Goal: Information Seeking & Learning: Check status

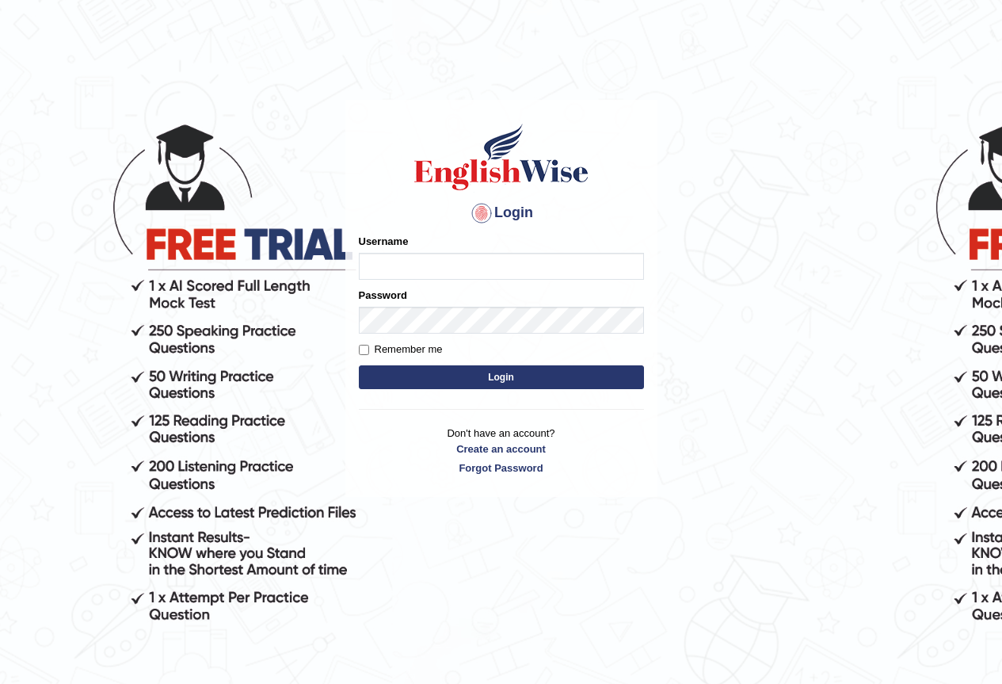
click at [487, 266] on input "Username" at bounding box center [501, 266] width 285 height 27
click at [464, 268] on input "Username" at bounding box center [501, 266] width 285 height 27
type input "annifred_parramatta"
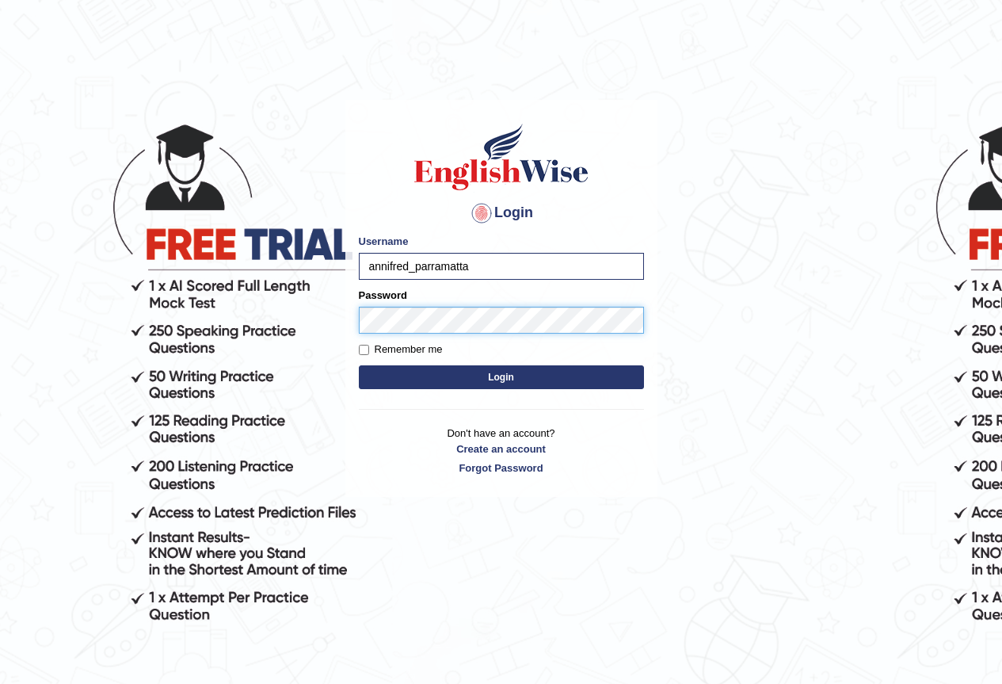
click at [359, 365] on button "Login" at bounding box center [501, 377] width 285 height 24
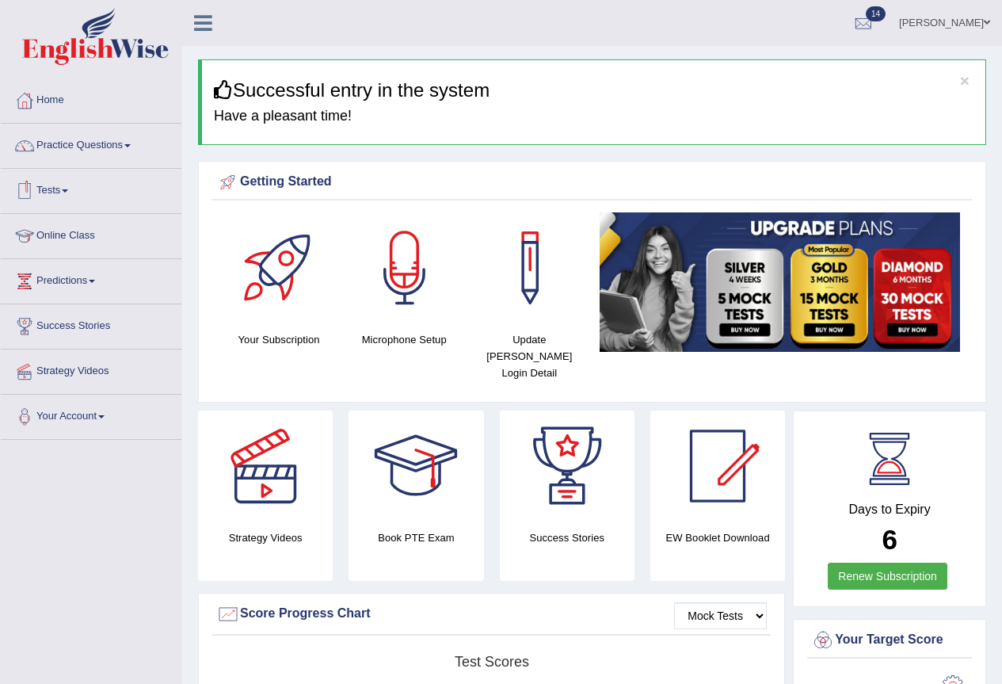
click at [66, 191] on link "Tests" at bounding box center [91, 189] width 181 height 40
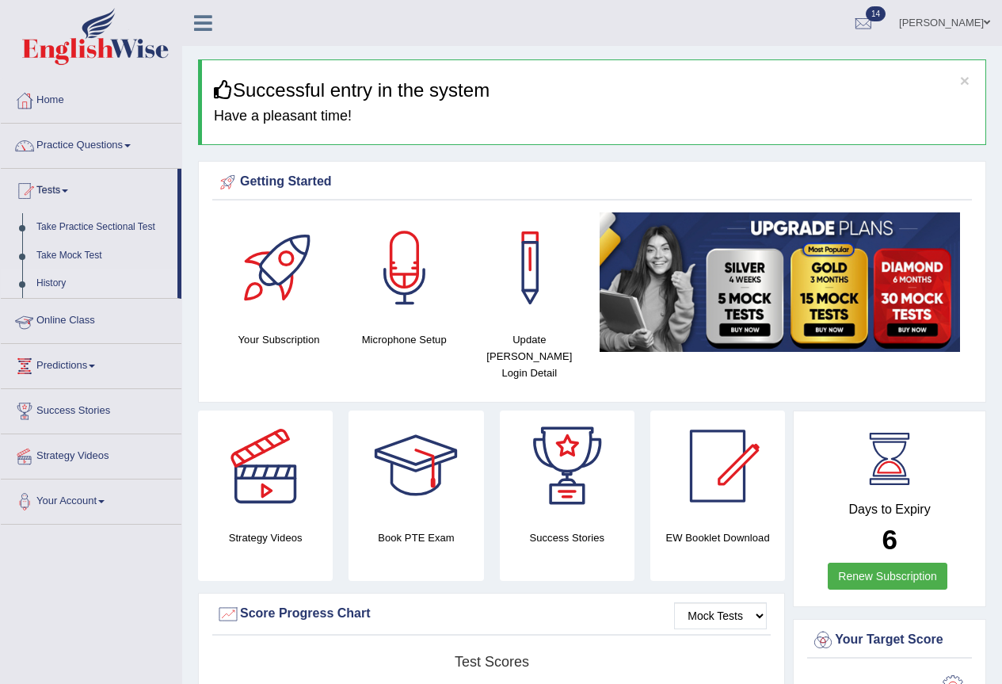
click at [45, 278] on link "History" at bounding box center [103, 283] width 148 height 29
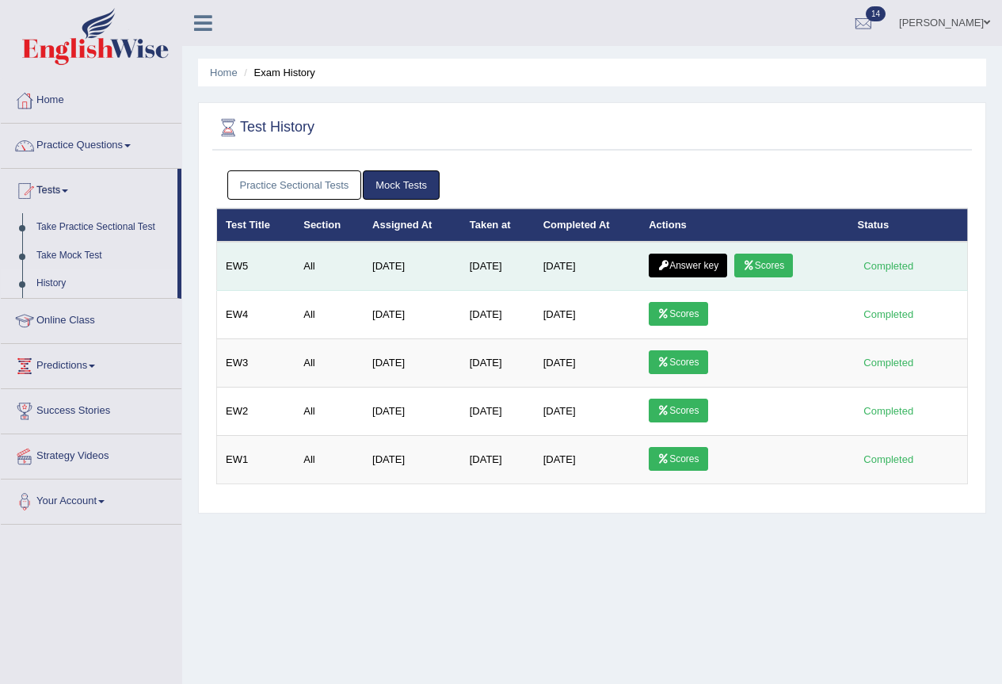
click at [776, 263] on link "Scores" at bounding box center [763, 266] width 59 height 24
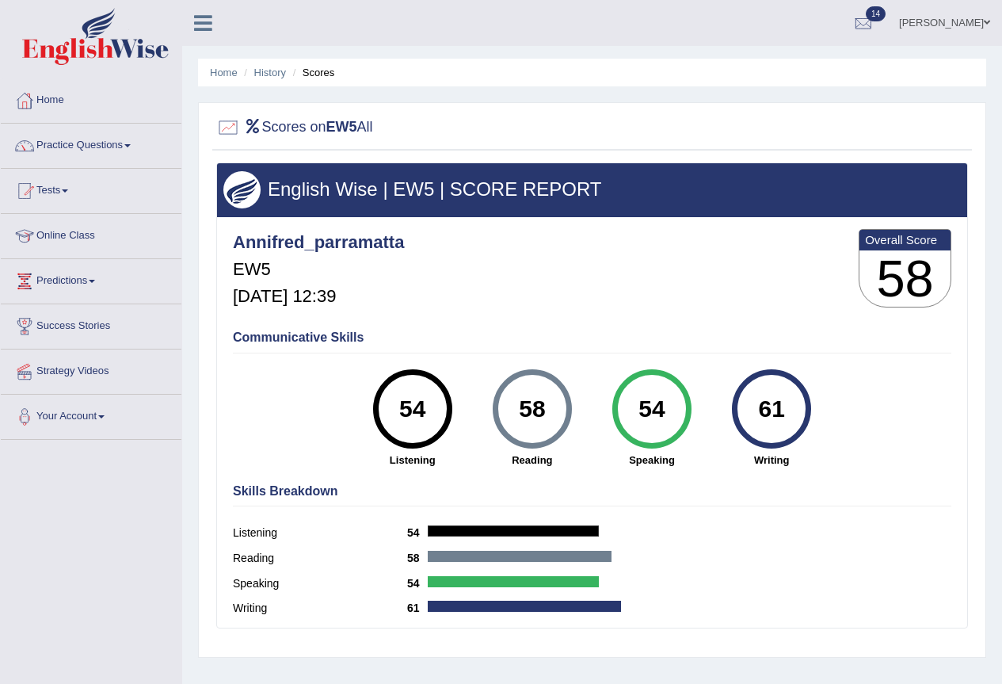
click at [285, 78] on li "History" at bounding box center [263, 72] width 46 height 15
click at [267, 68] on link "History" at bounding box center [270, 73] width 32 height 12
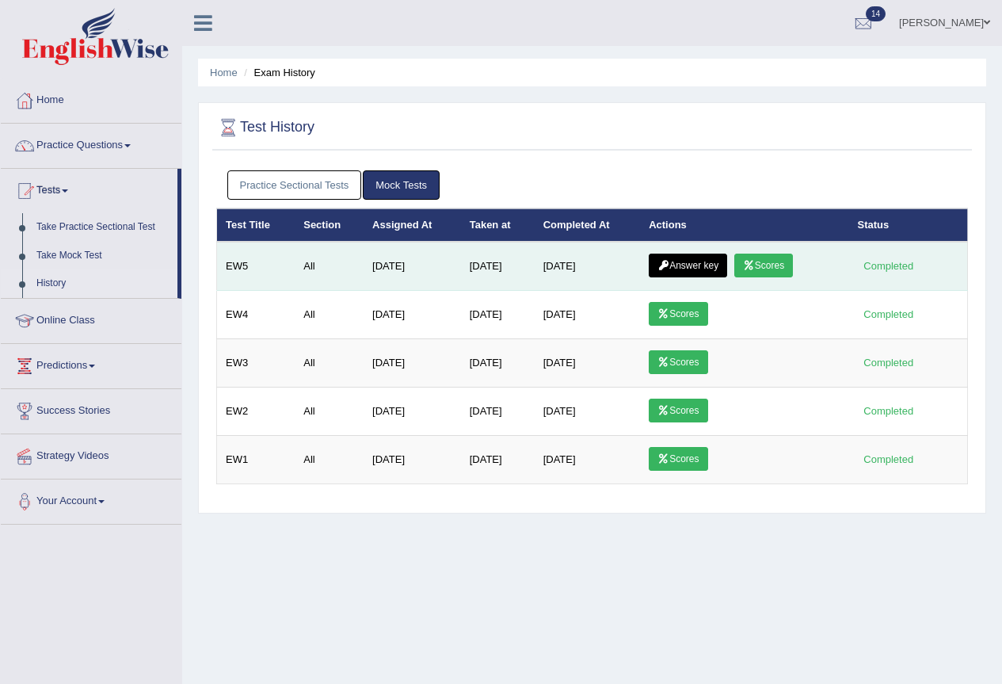
click at [693, 262] on link "Answer key" at bounding box center [688, 266] width 78 height 24
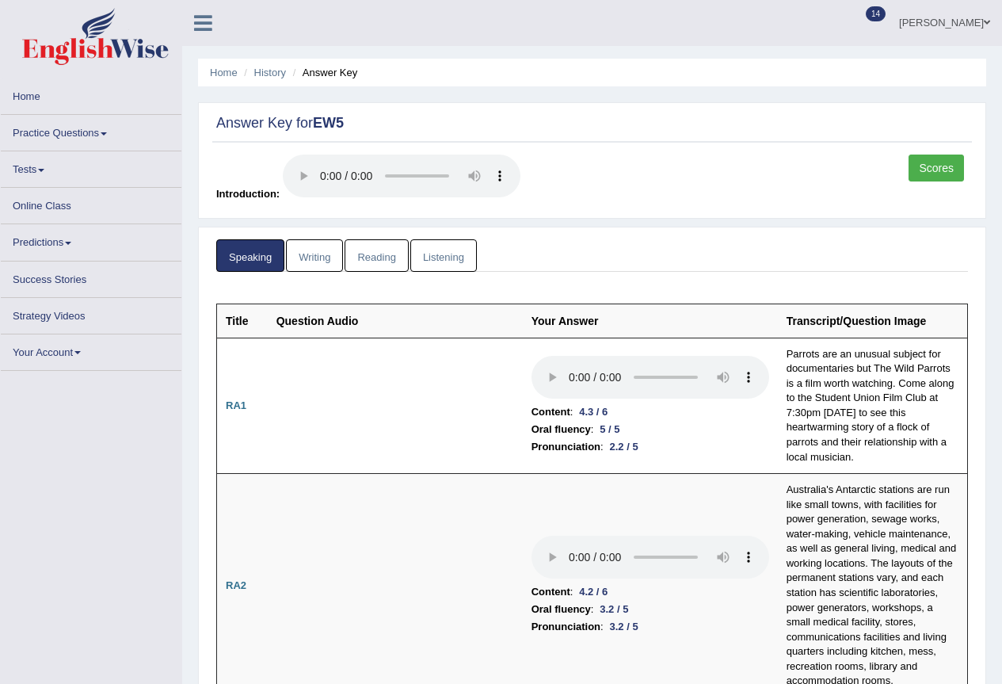
click at [649, 438] on li "Pronunciation : 2.2 / 5" at bounding box center [651, 446] width 238 height 17
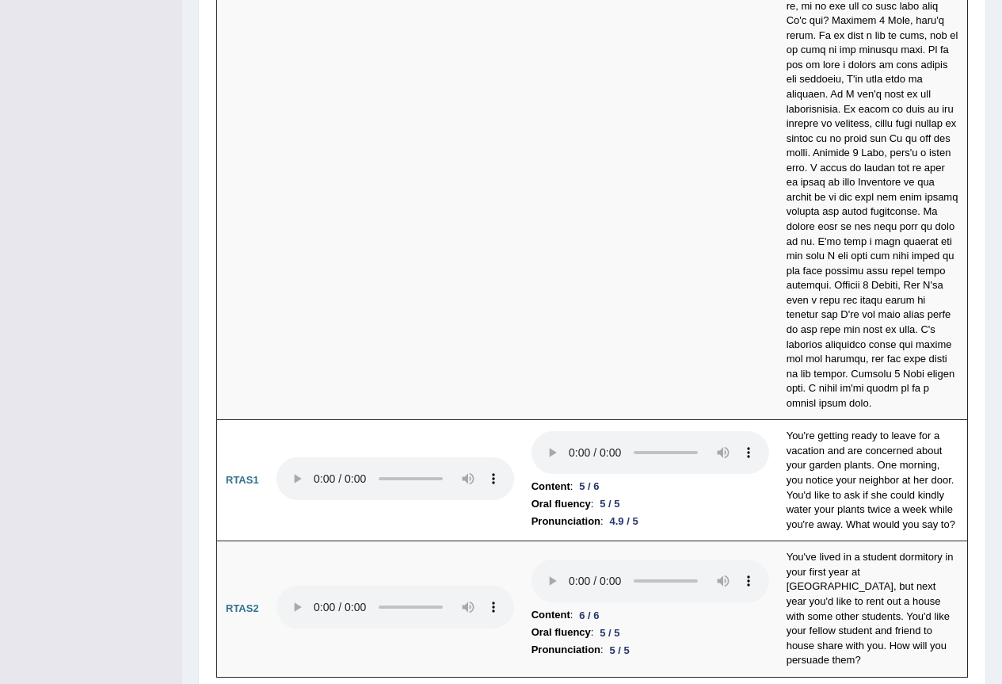
scroll to position [5939, 0]
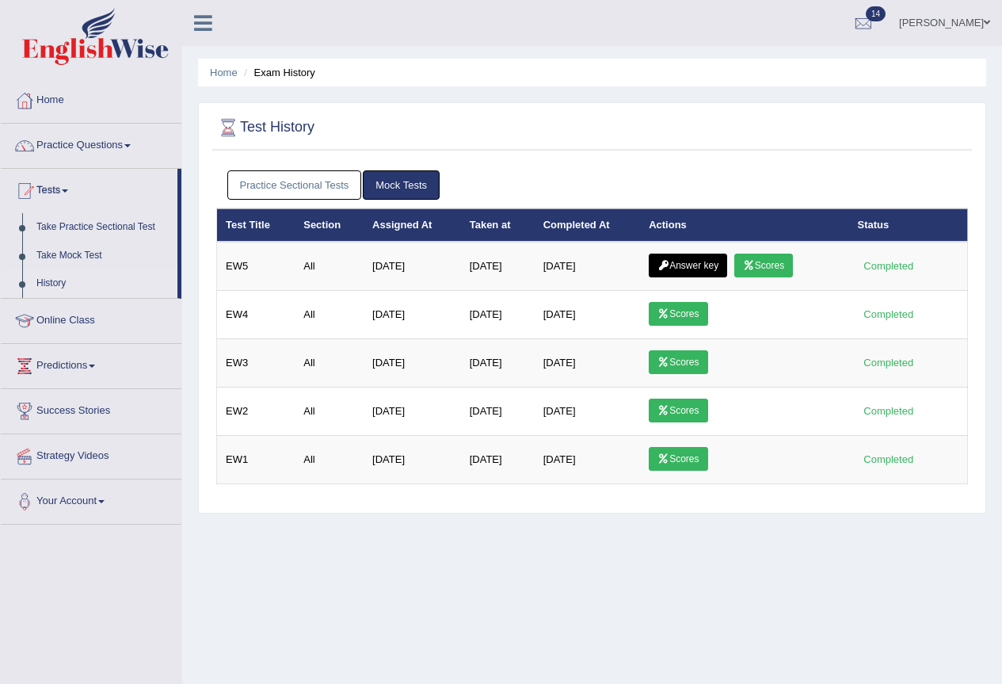
click at [777, 261] on link "Scores" at bounding box center [763, 266] width 59 height 24
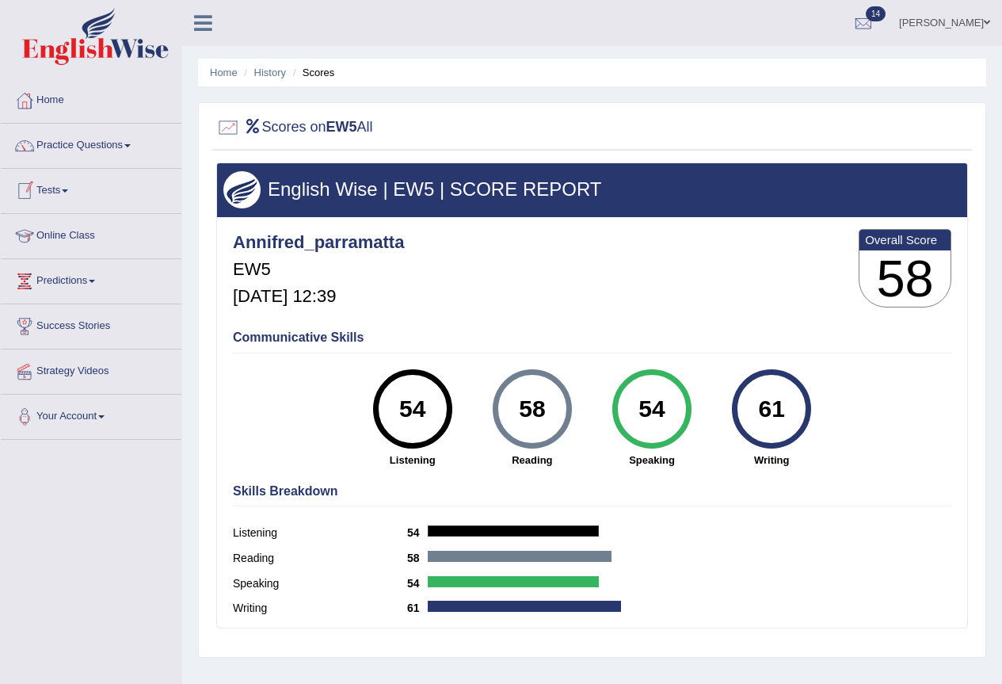
click at [113, 147] on link "Practice Questions" at bounding box center [91, 144] width 181 height 40
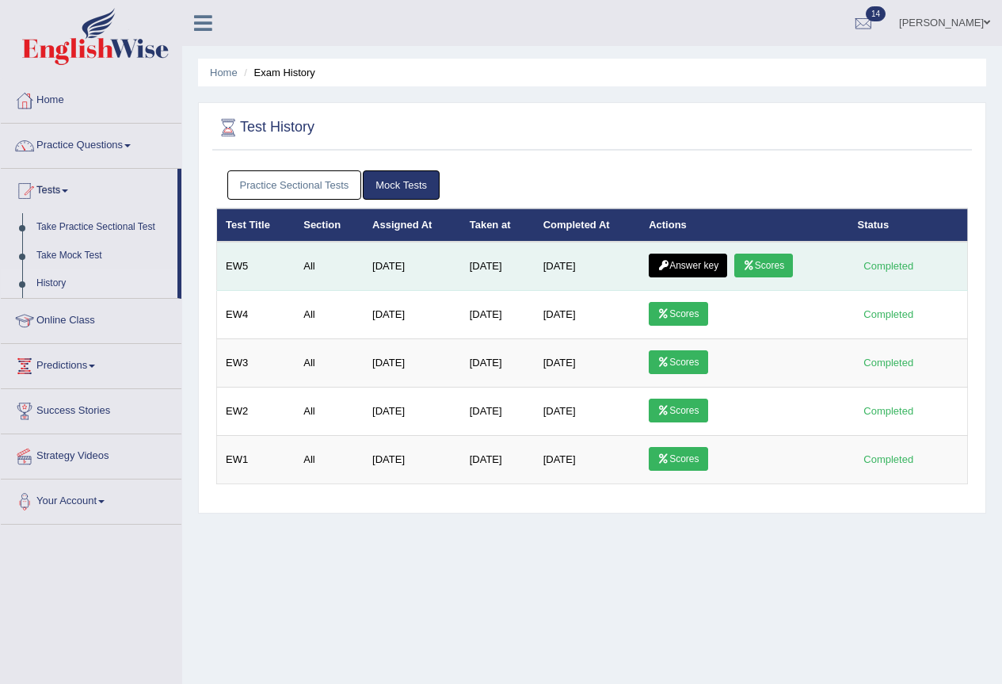
click at [681, 261] on link "Answer key" at bounding box center [688, 266] width 78 height 24
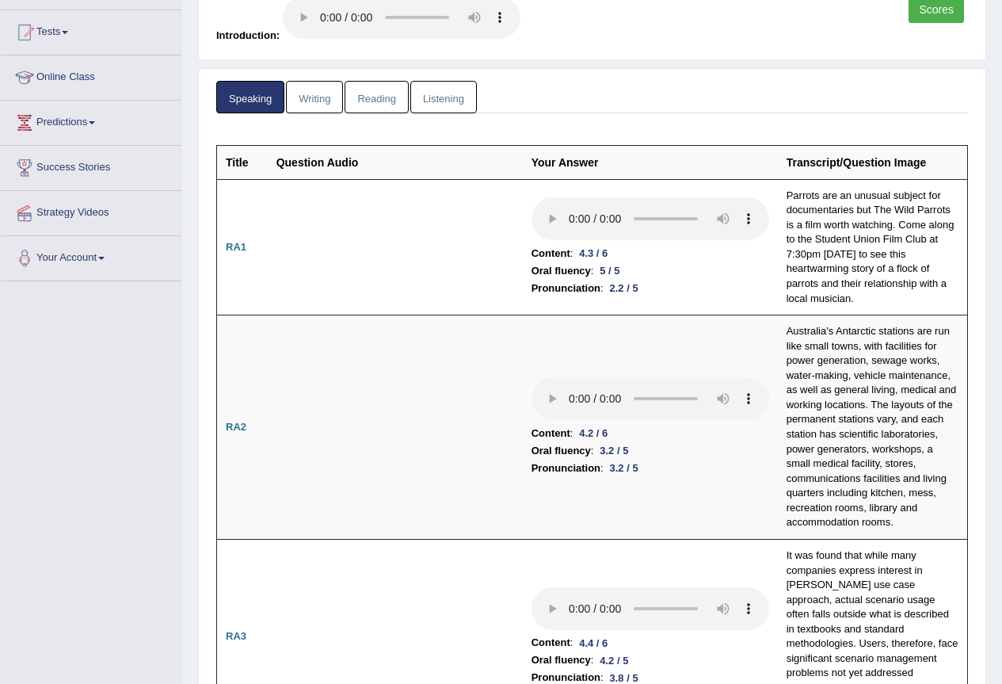
click at [305, 101] on link "Writing" at bounding box center [314, 97] width 57 height 32
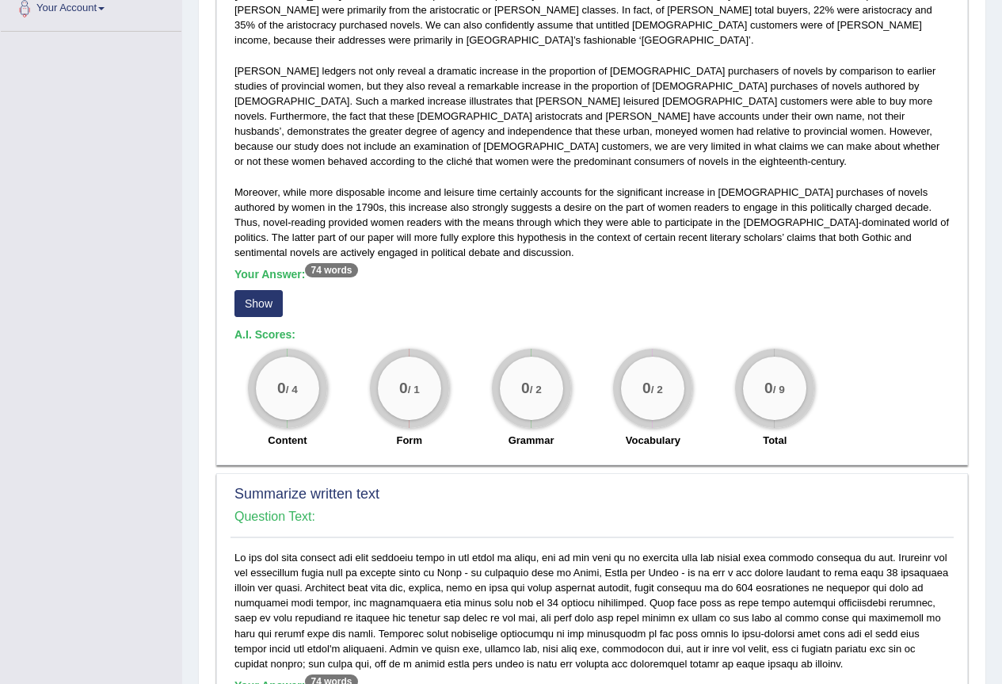
scroll to position [353, 0]
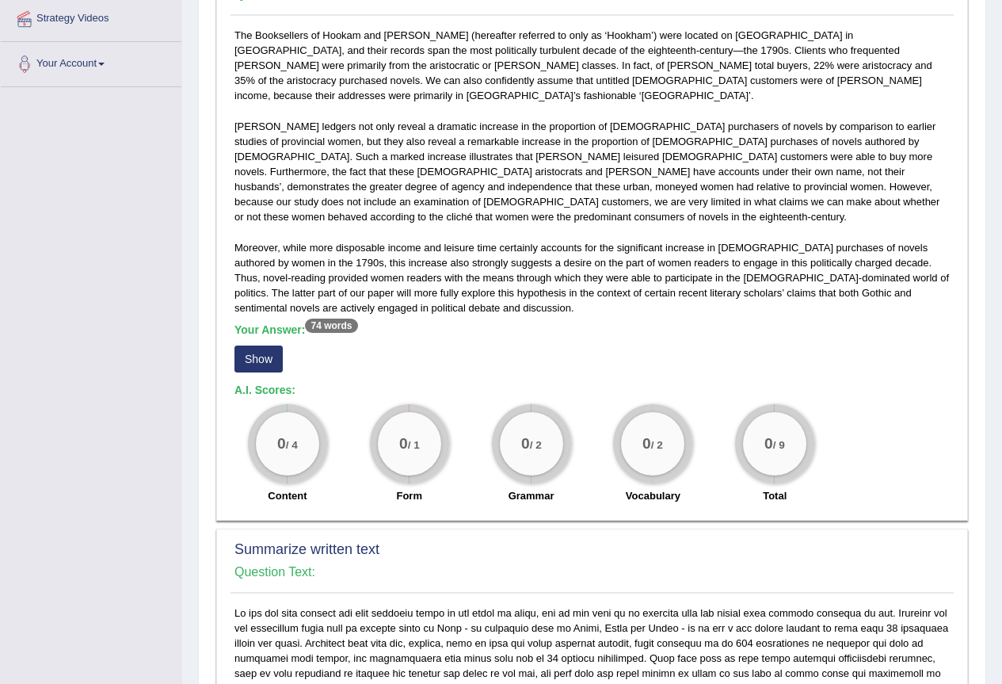
click at [254, 345] on button "Show" at bounding box center [259, 358] width 48 height 27
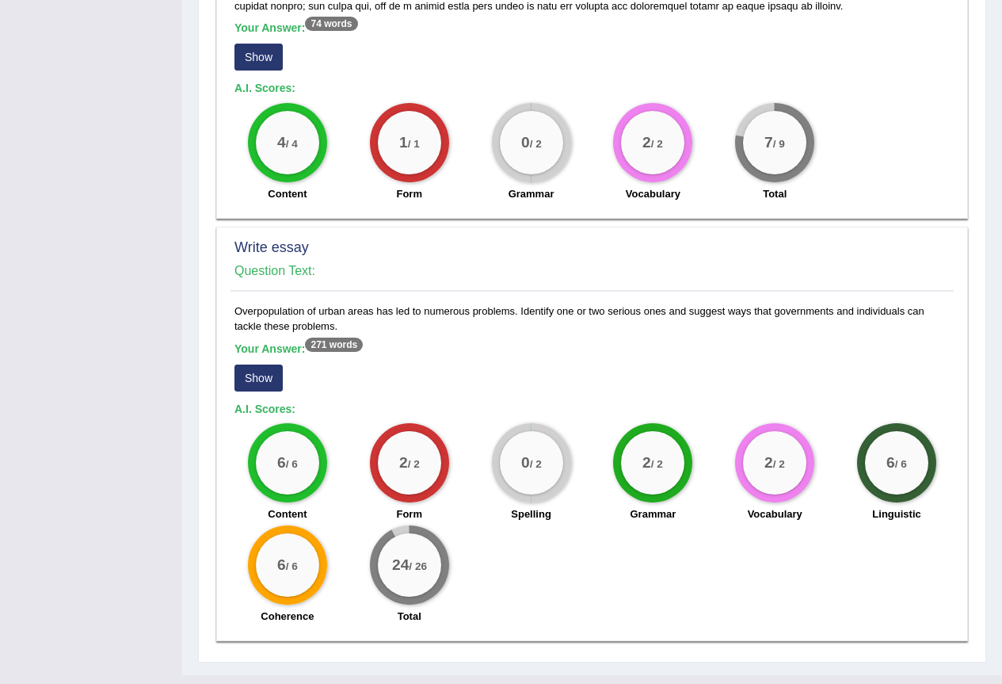
scroll to position [1016, 0]
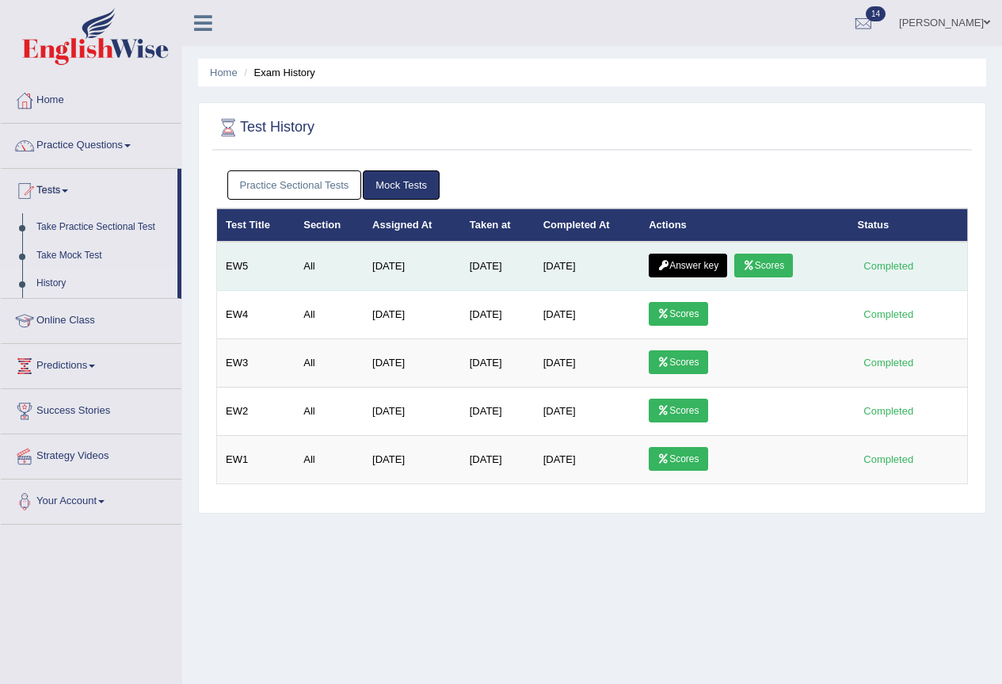
click at [670, 269] on icon at bounding box center [664, 266] width 12 height 10
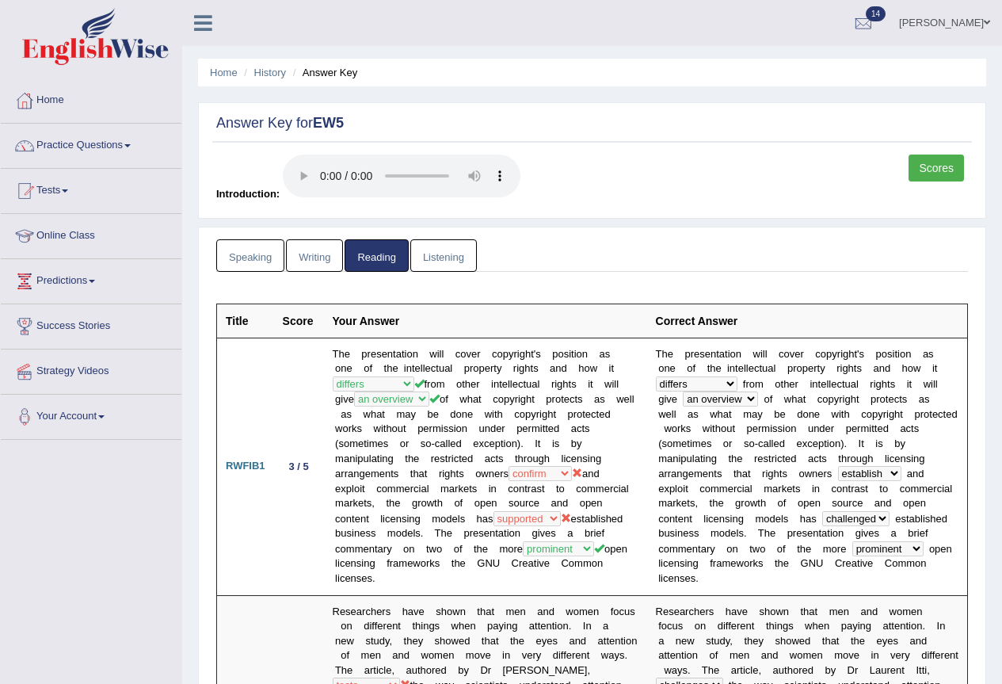
click at [448, 247] on link "Listening" at bounding box center [443, 255] width 67 height 32
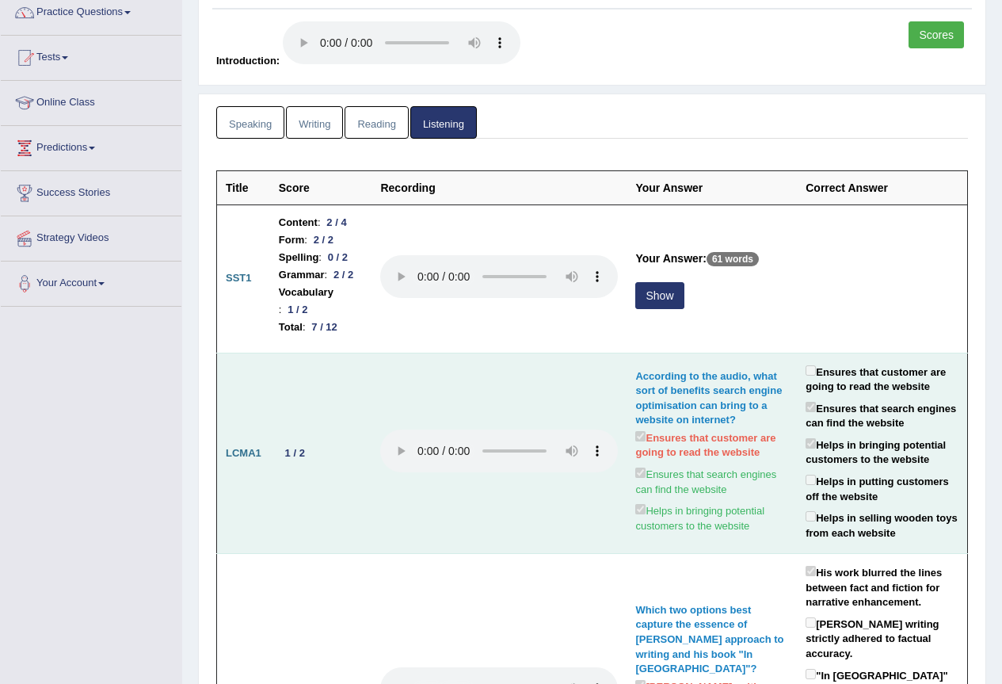
scroll to position [32, 0]
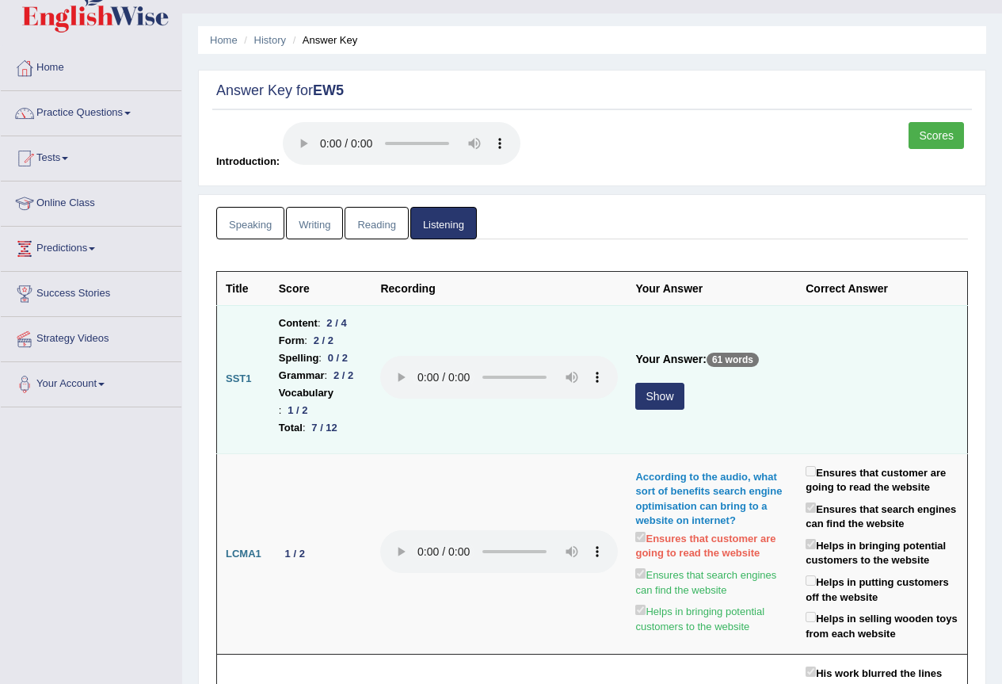
click at [657, 384] on button "Show" at bounding box center [659, 396] width 48 height 27
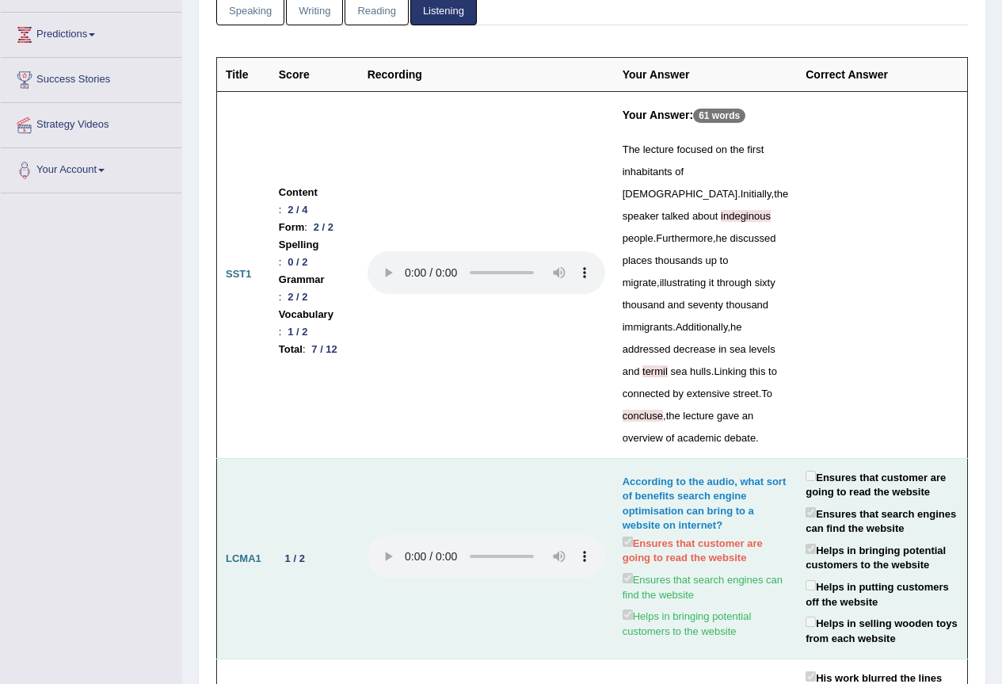
scroll to position [270, 0]
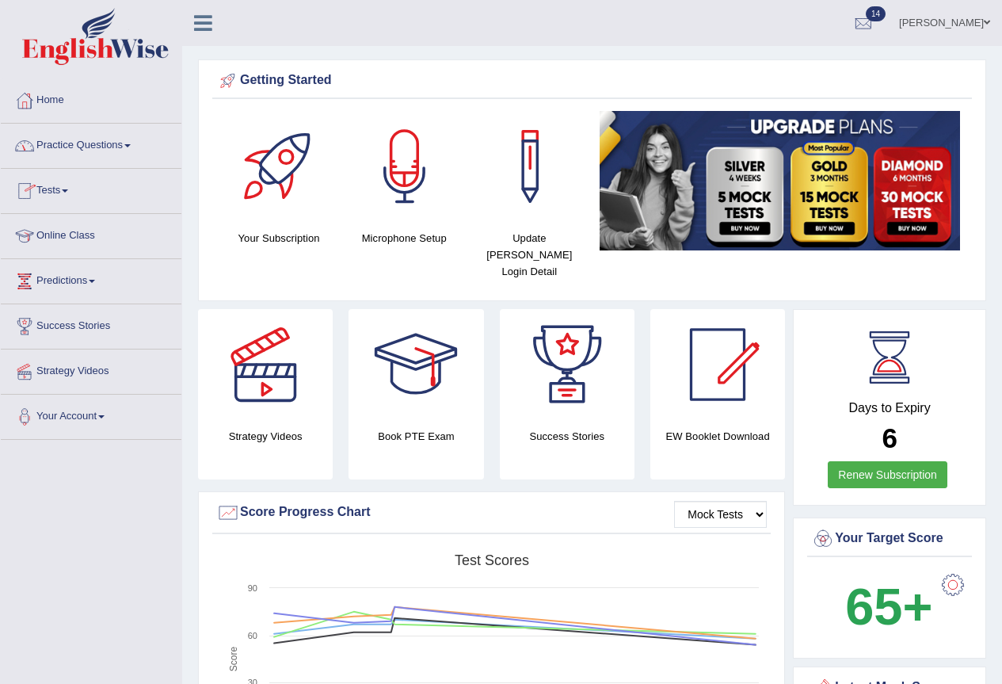
click at [122, 145] on link "Practice Questions" at bounding box center [91, 144] width 181 height 40
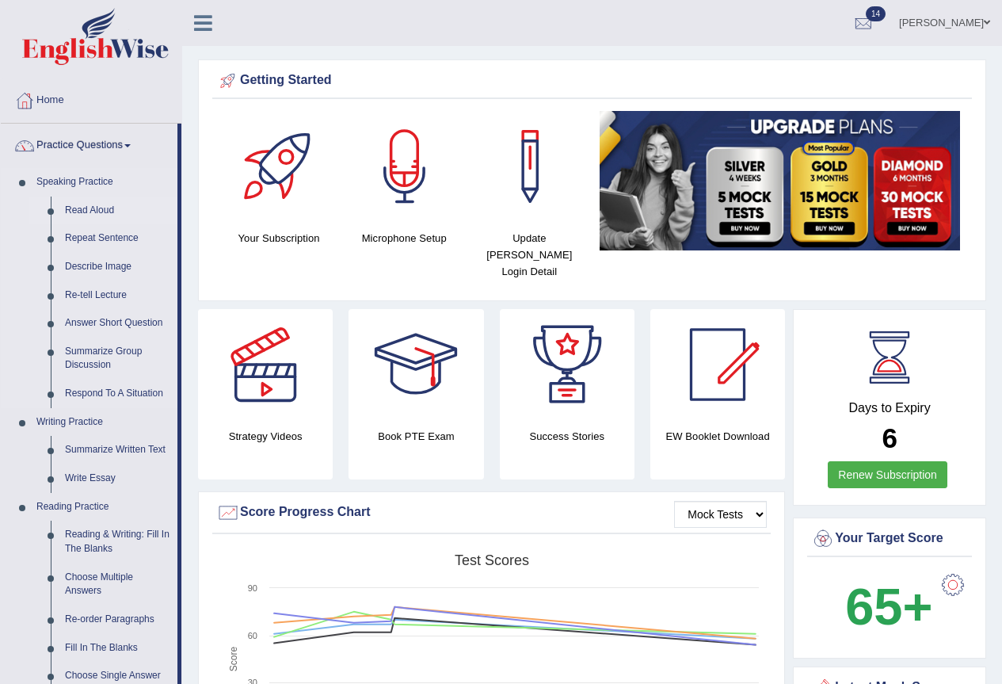
click at [104, 208] on link "Read Aloud" at bounding box center [118, 210] width 120 height 29
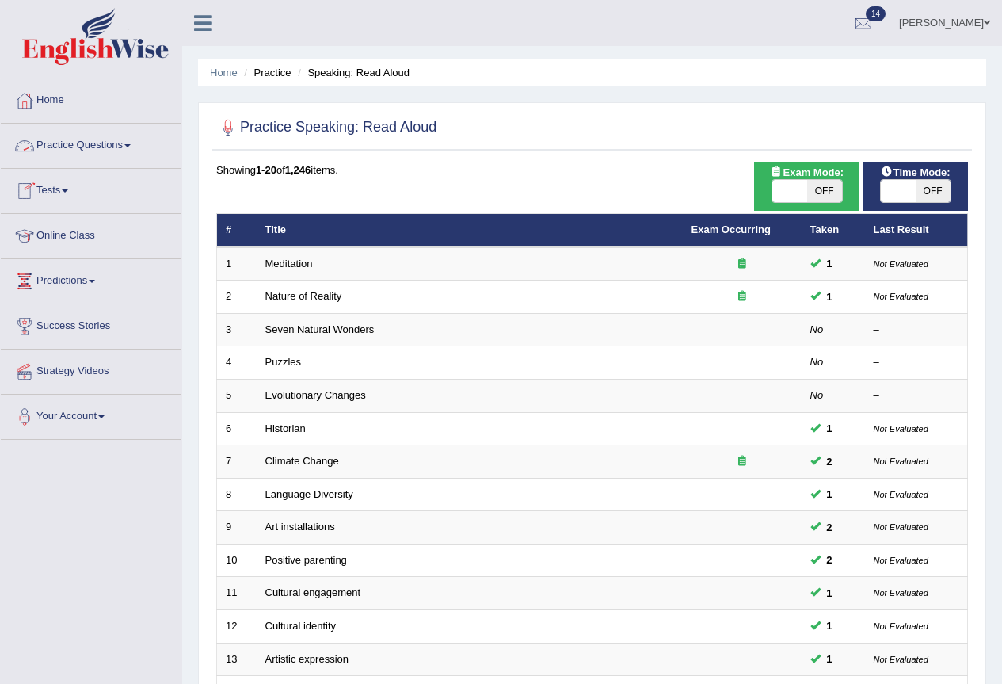
click at [92, 147] on link "Practice Questions" at bounding box center [91, 144] width 181 height 40
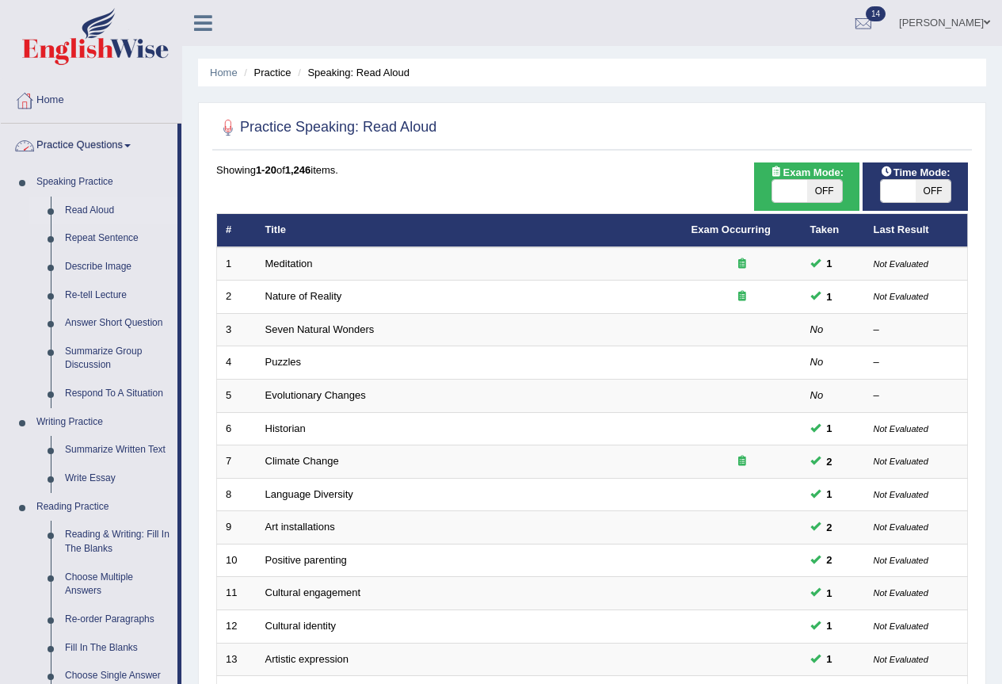
click at [120, 154] on link "Practice Questions" at bounding box center [89, 144] width 177 height 40
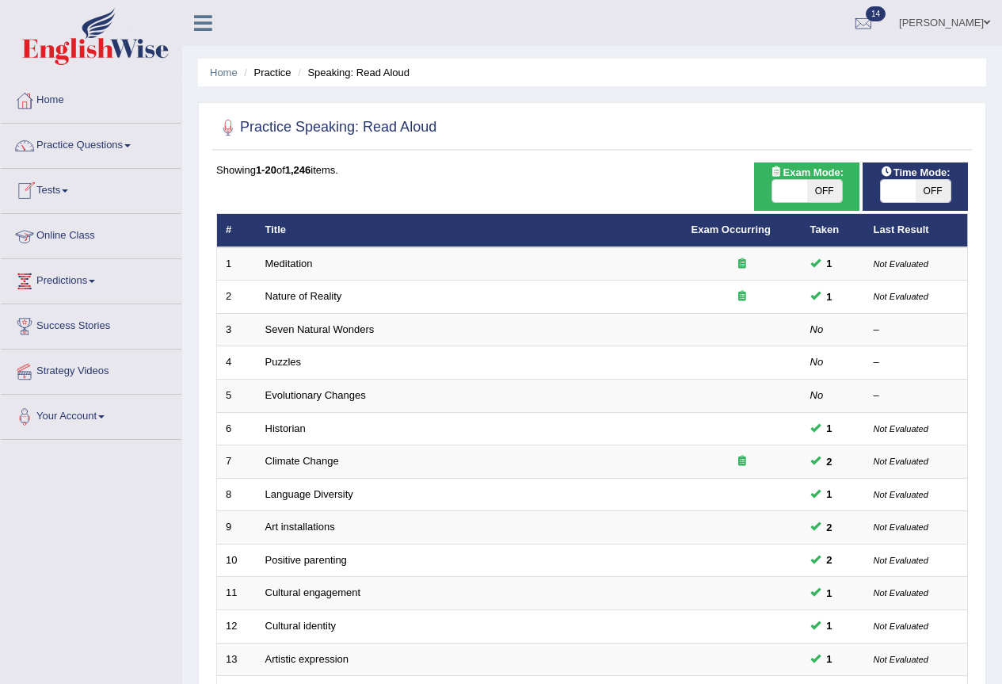
click at [65, 189] on link "Tests" at bounding box center [91, 189] width 181 height 40
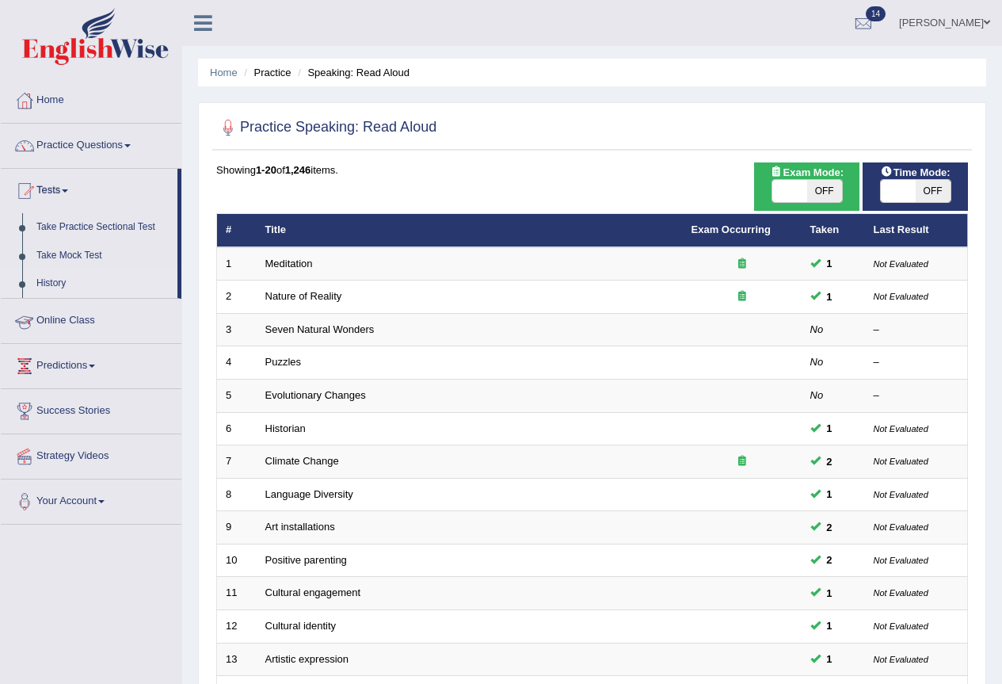
click at [52, 282] on link "History" at bounding box center [103, 283] width 148 height 29
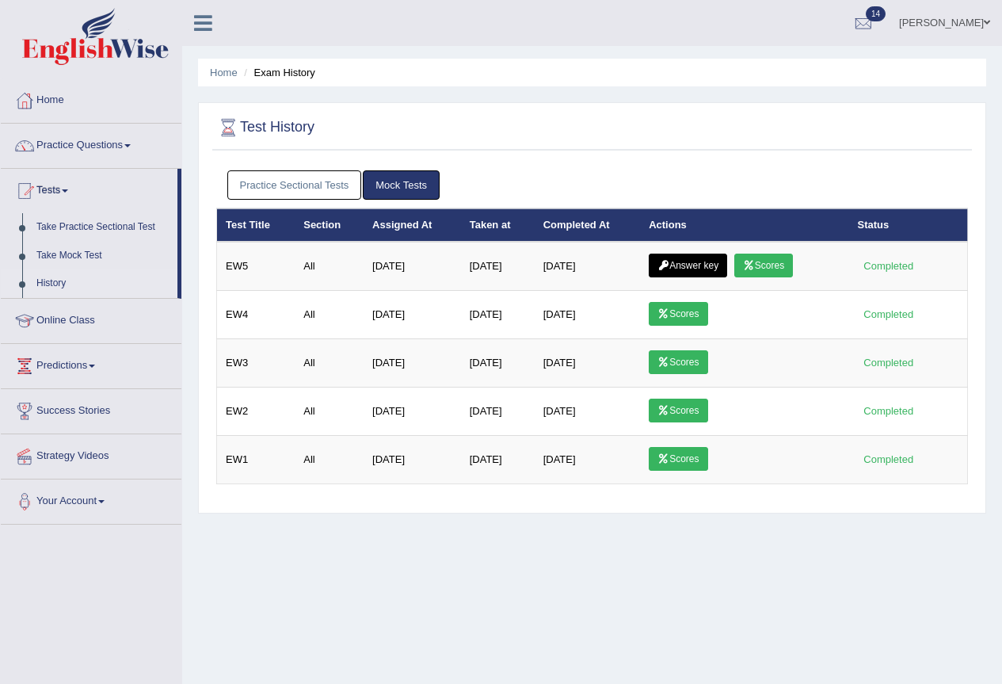
click at [778, 269] on link "Scores" at bounding box center [763, 266] width 59 height 24
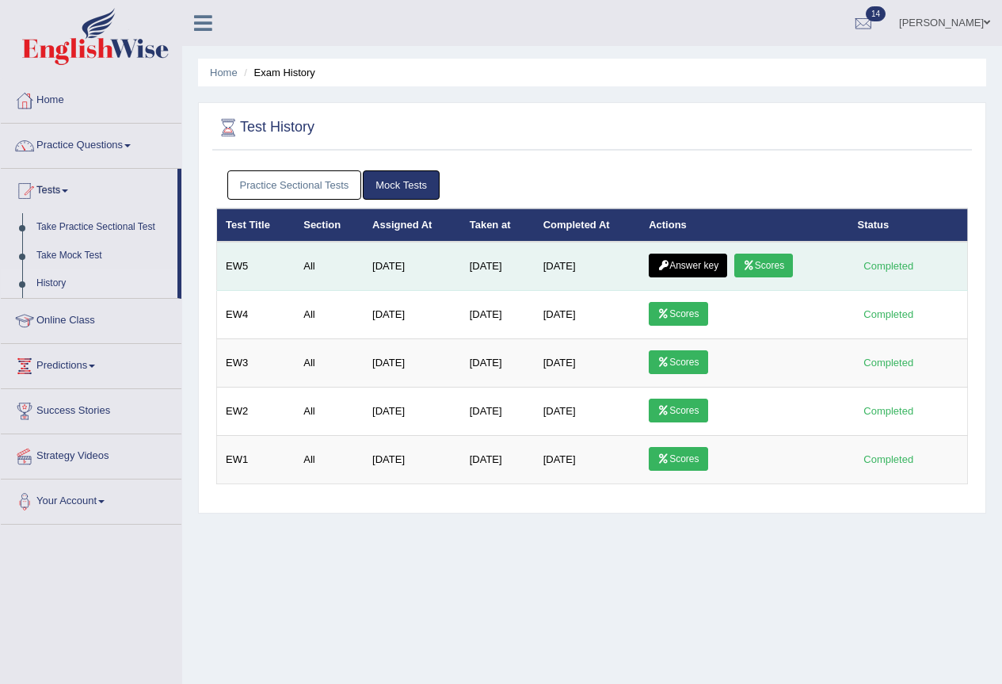
click at [685, 263] on link "Answer key" at bounding box center [688, 266] width 78 height 24
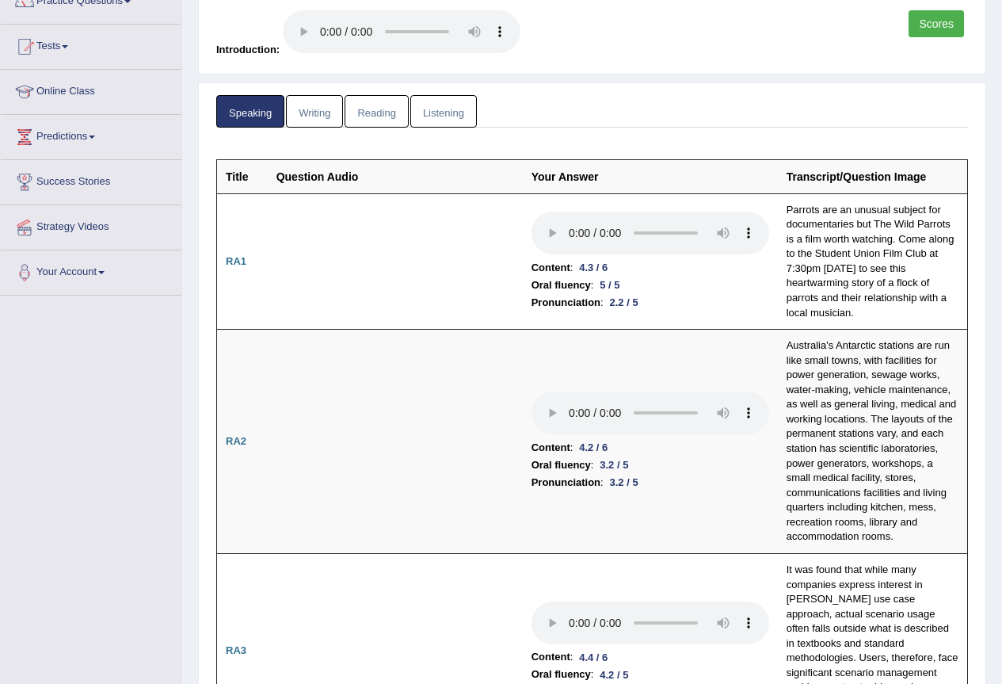
scroll to position [79, 0]
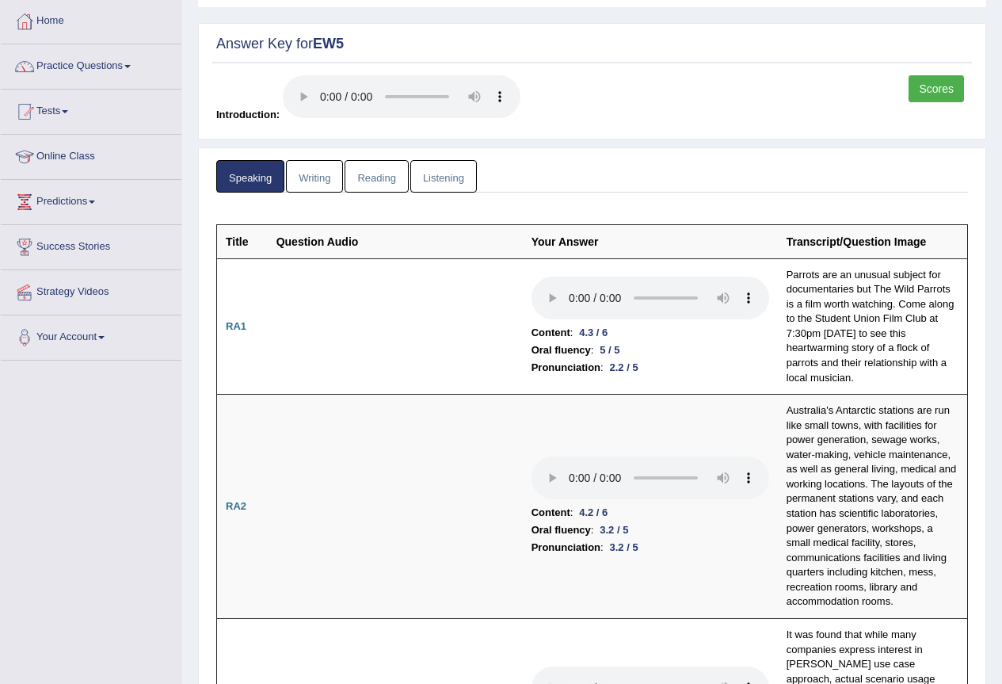
click at [918, 89] on link "Scores" at bounding box center [936, 88] width 55 height 27
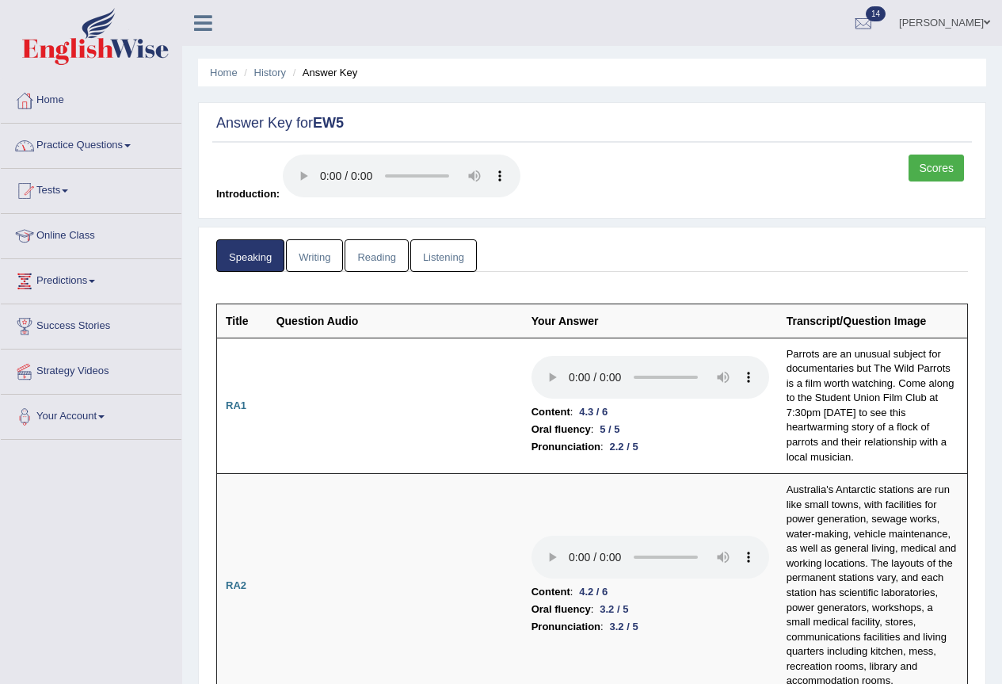
click at [110, 143] on link "Practice Questions" at bounding box center [91, 144] width 181 height 40
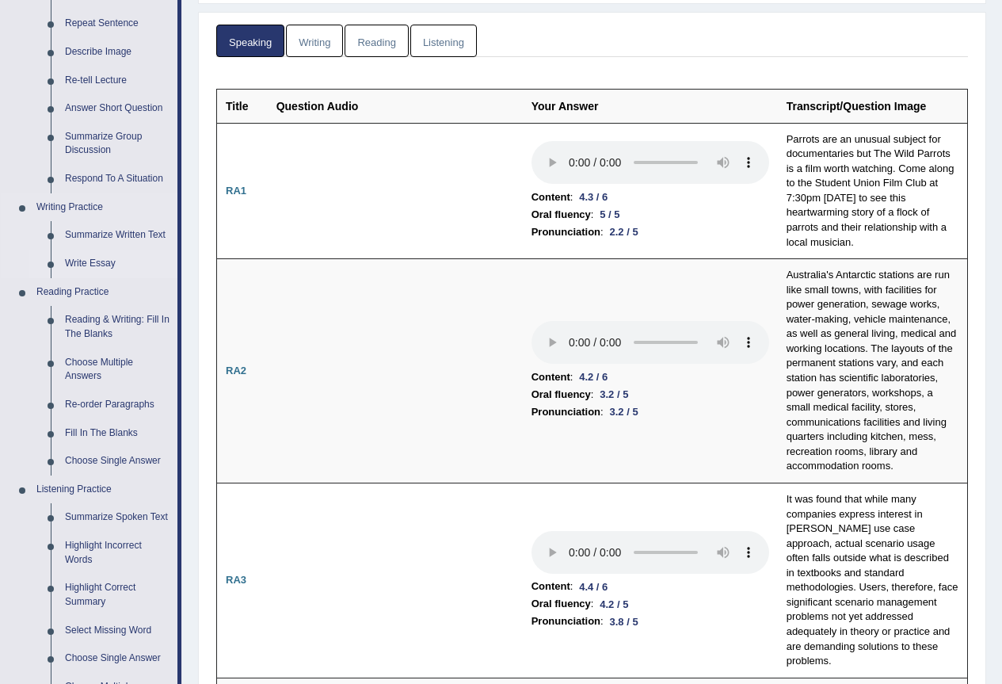
scroll to position [238, 0]
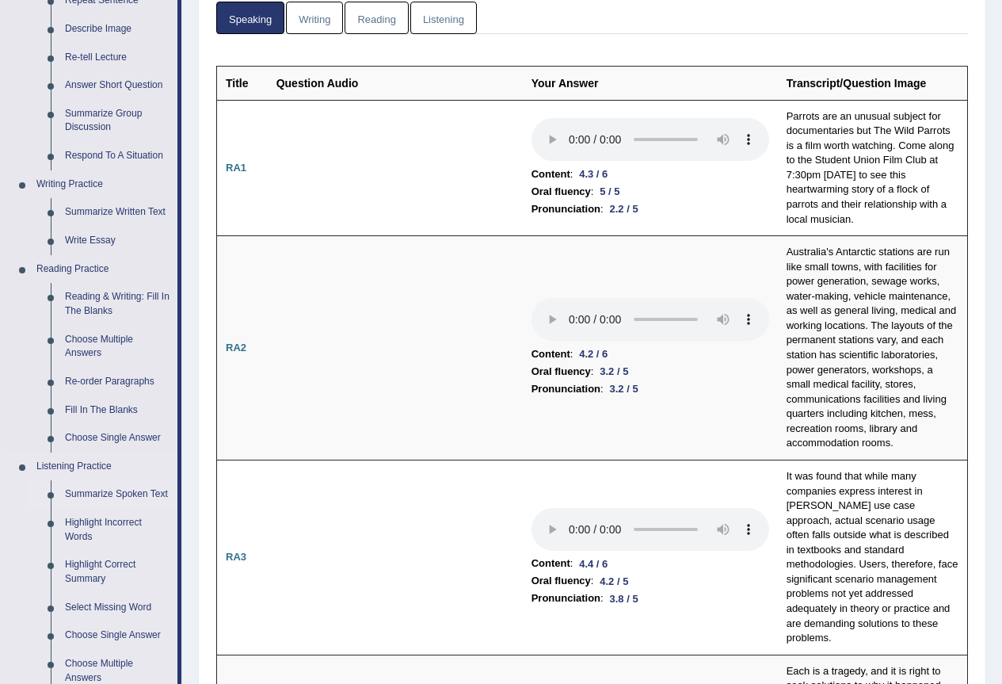
click at [105, 490] on link "Summarize Spoken Text" at bounding box center [118, 494] width 120 height 29
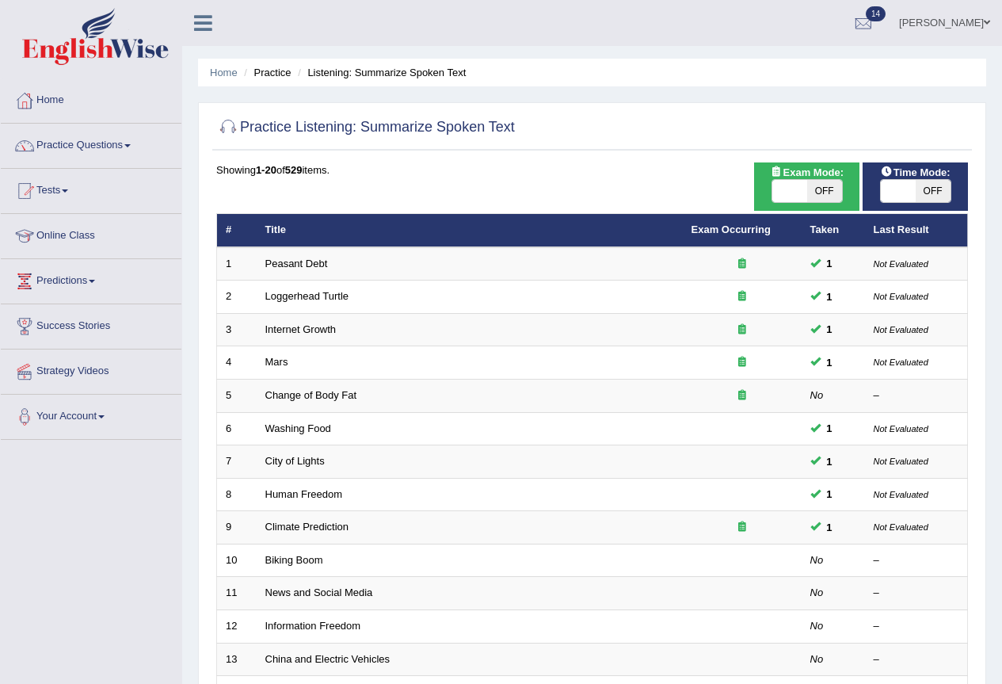
click at [830, 197] on span "OFF" at bounding box center [824, 191] width 35 height 22
checkbox input "true"
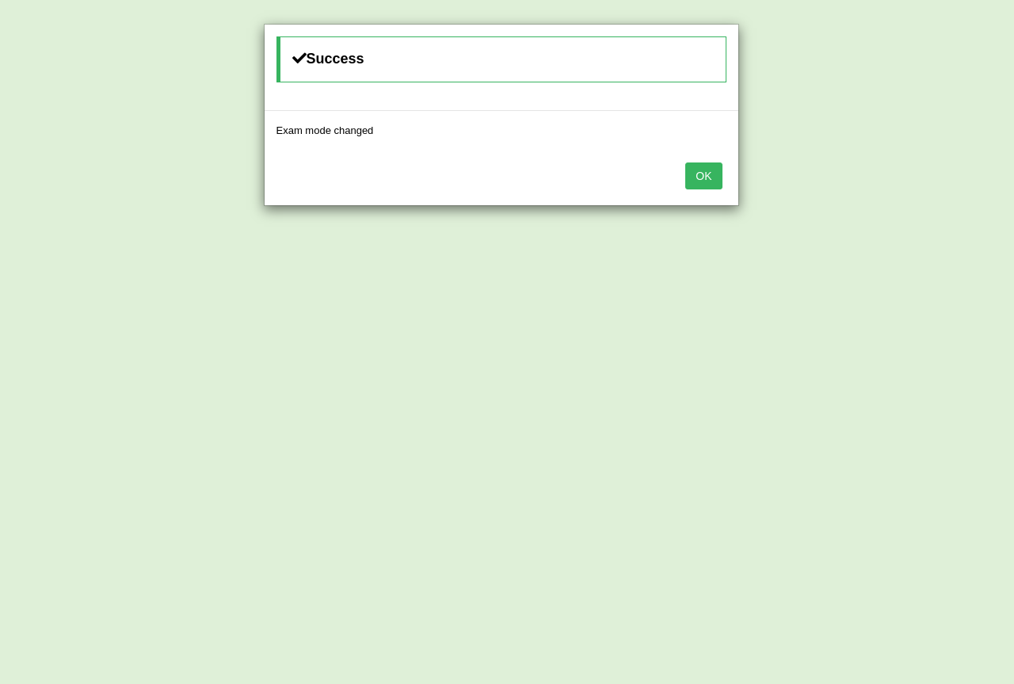
click at [715, 173] on button "OK" at bounding box center [703, 175] width 36 height 27
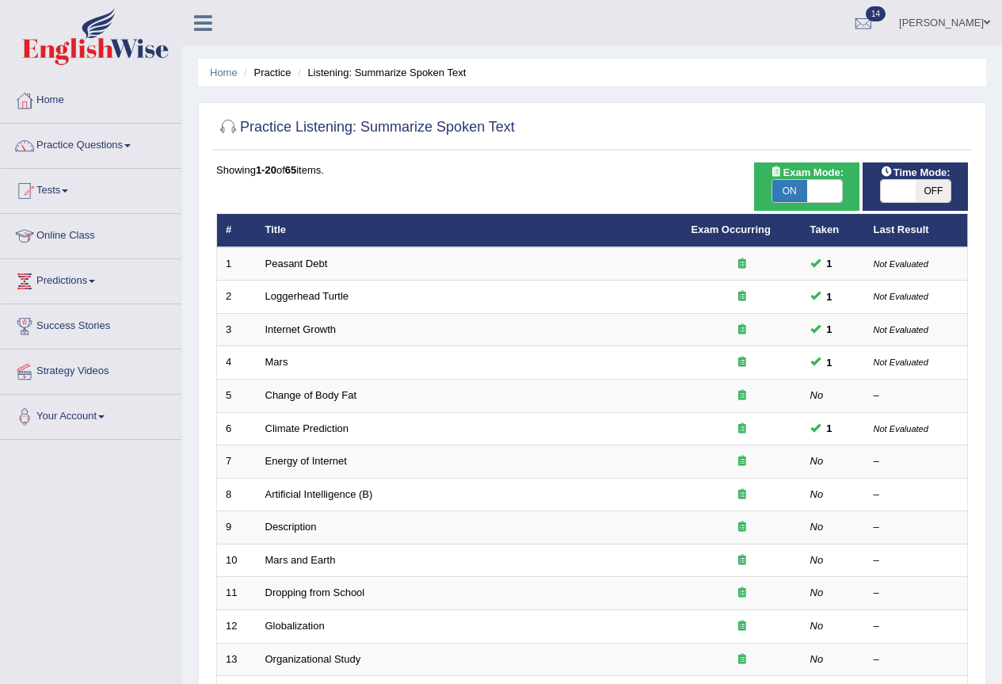
click at [922, 190] on span "OFF" at bounding box center [933, 191] width 35 height 22
checkbox input "true"
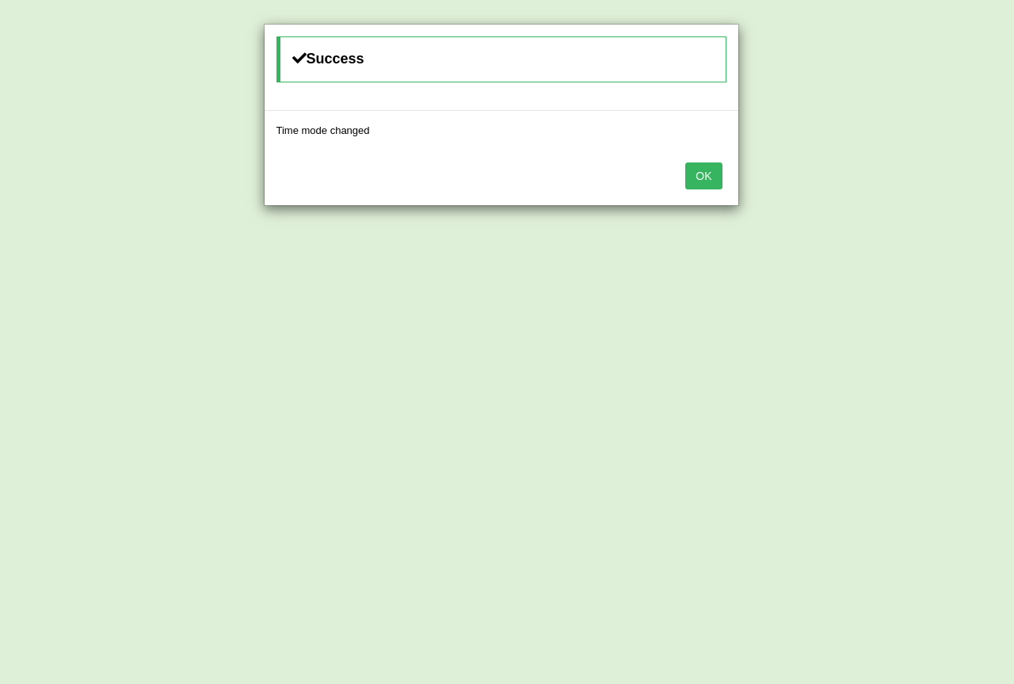
click at [687, 184] on button "OK" at bounding box center [703, 175] width 36 height 27
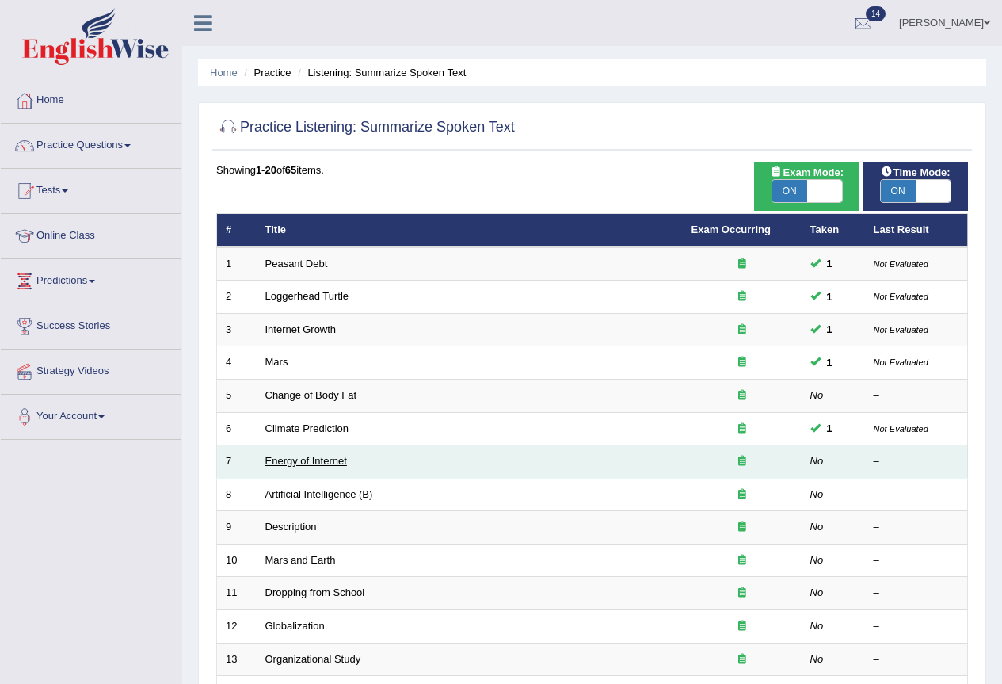
click at [328, 459] on link "Energy of Internet" at bounding box center [306, 461] width 82 height 12
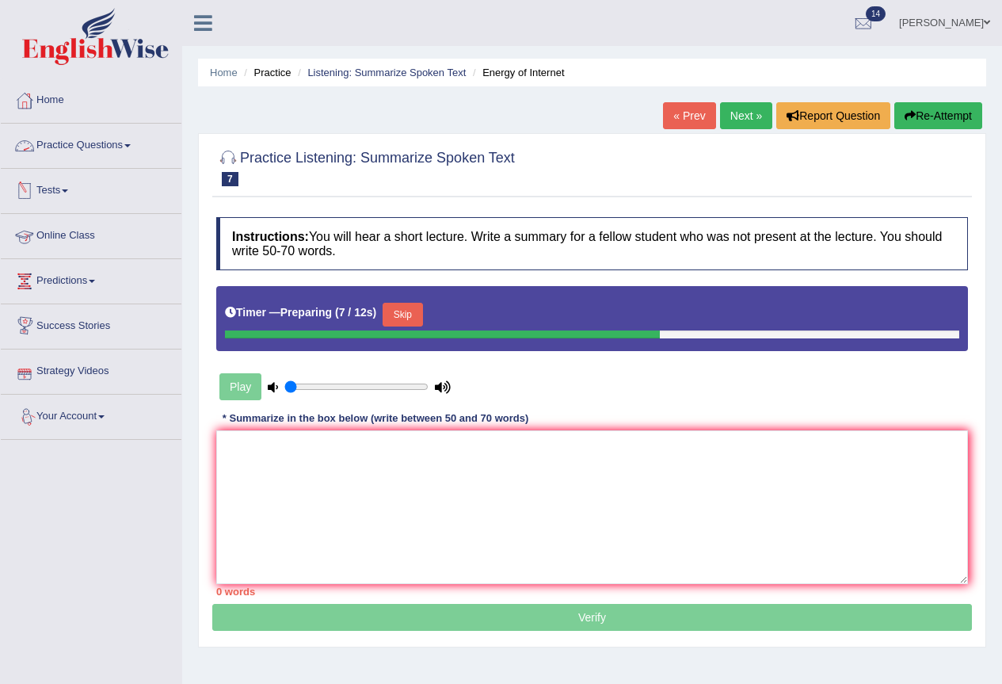
click at [124, 142] on link "Practice Questions" at bounding box center [91, 144] width 181 height 40
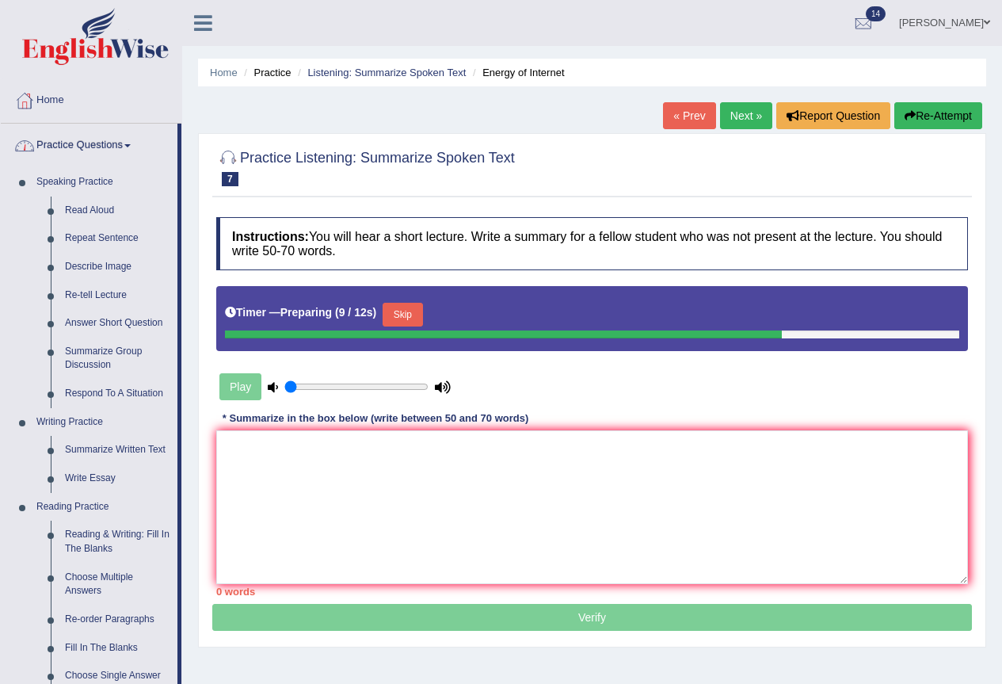
click at [92, 147] on link "Practice Questions" at bounding box center [89, 144] width 177 height 40
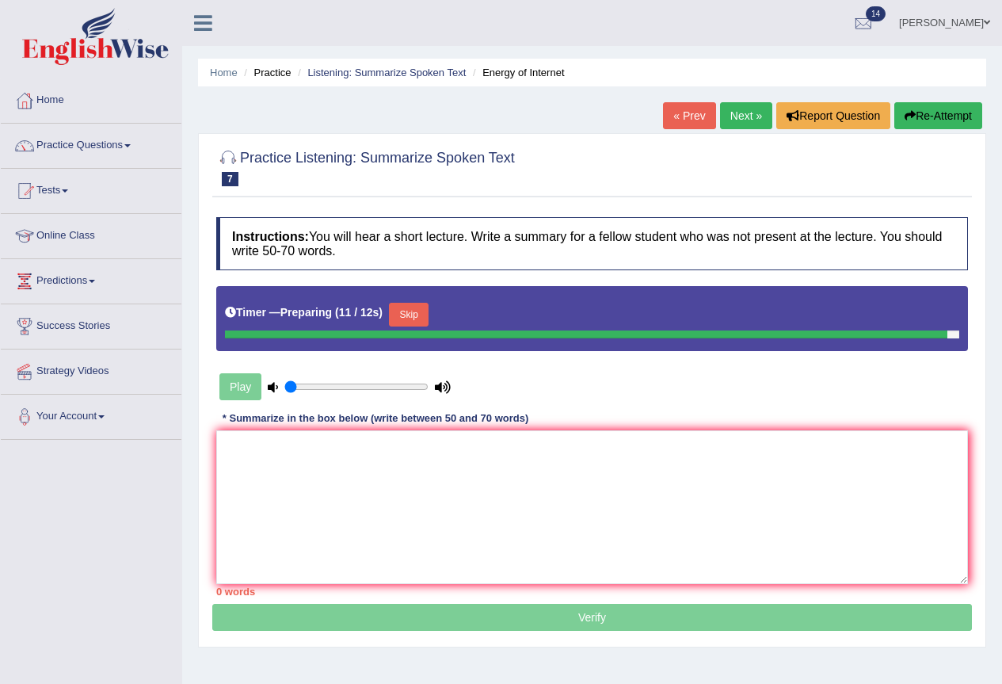
click at [63, 190] on link "Tests" at bounding box center [91, 189] width 181 height 40
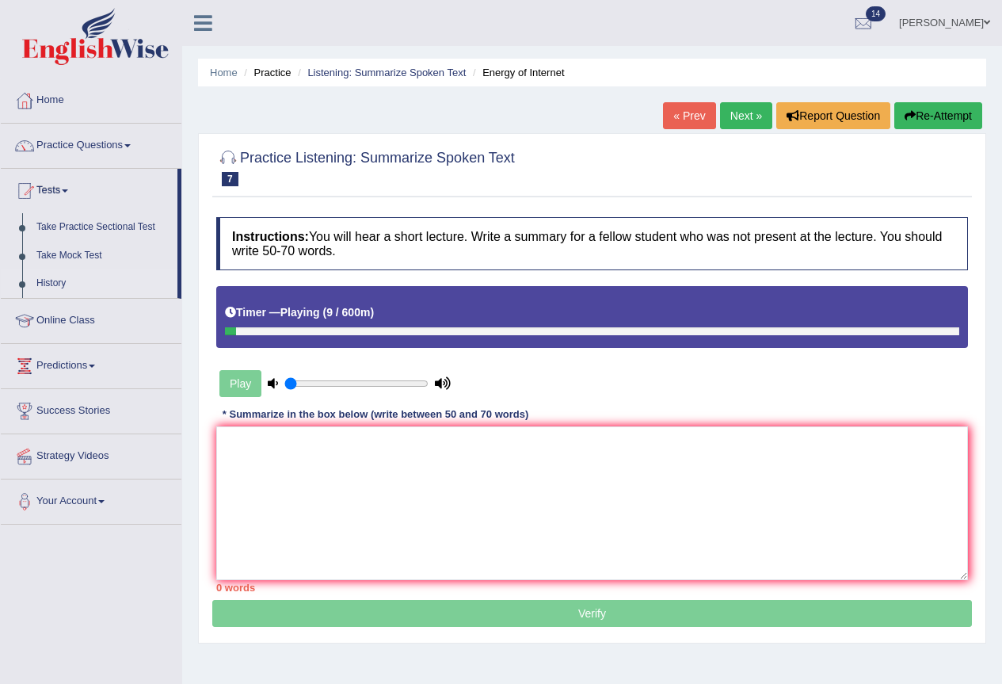
click at [48, 277] on link "History" at bounding box center [103, 283] width 148 height 29
click at [51, 287] on link "History" at bounding box center [103, 283] width 148 height 29
click at [51, 283] on link "History" at bounding box center [103, 283] width 148 height 29
click at [50, 283] on link "History" at bounding box center [103, 283] width 148 height 29
click at [51, 283] on link "History" at bounding box center [103, 283] width 148 height 29
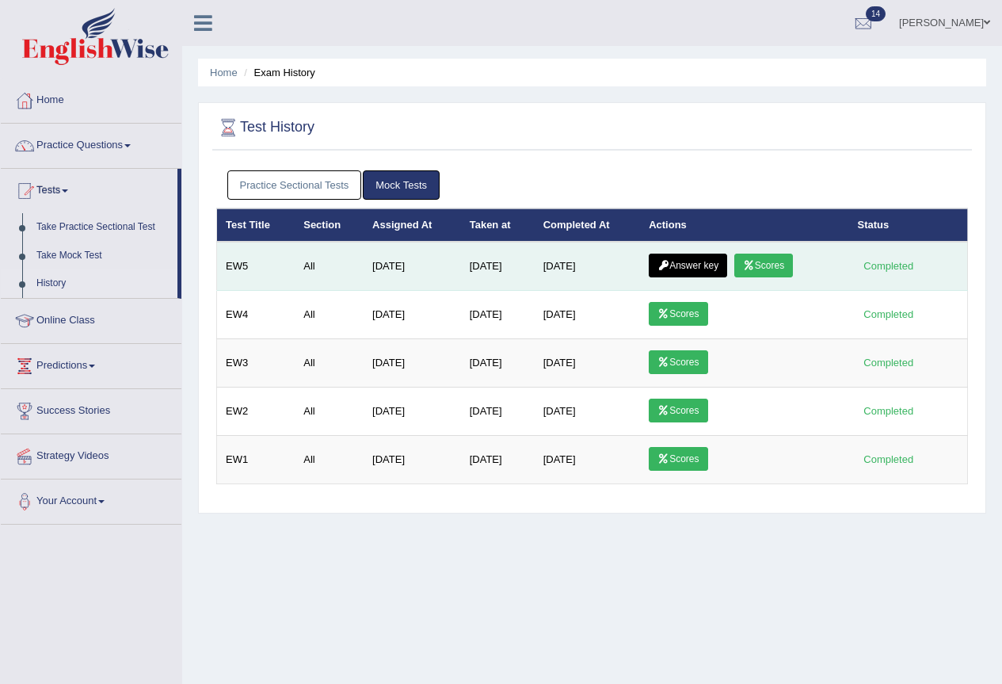
click at [691, 262] on link "Answer key" at bounding box center [688, 266] width 78 height 24
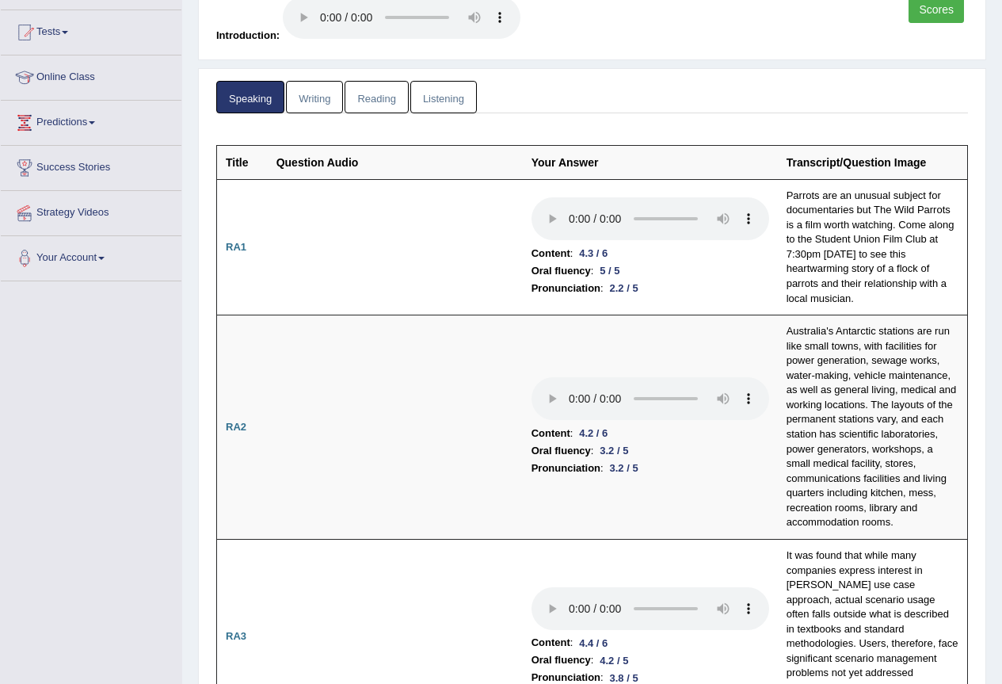
scroll to position [158, 0]
click at [453, 97] on link "Listening" at bounding box center [443, 97] width 67 height 32
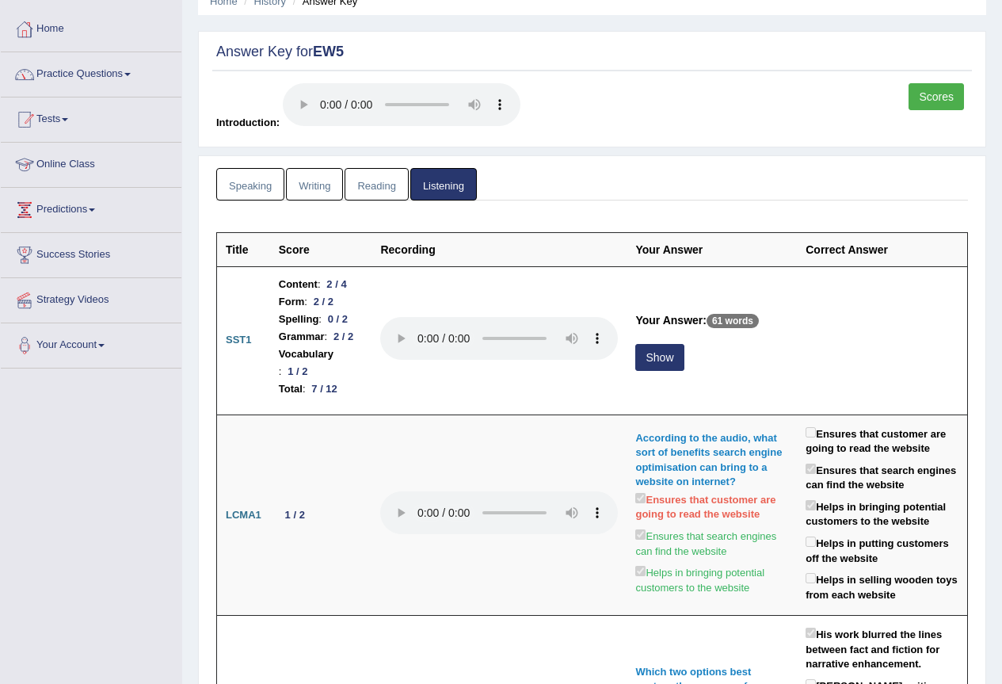
scroll to position [0, 0]
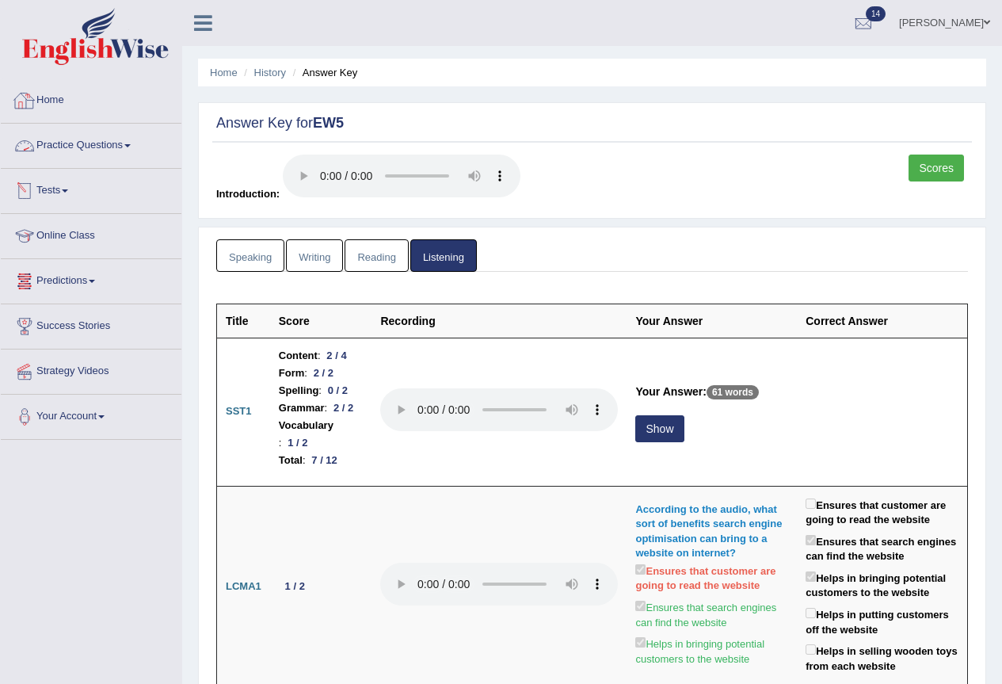
click at [124, 144] on link "Practice Questions" at bounding box center [91, 144] width 181 height 40
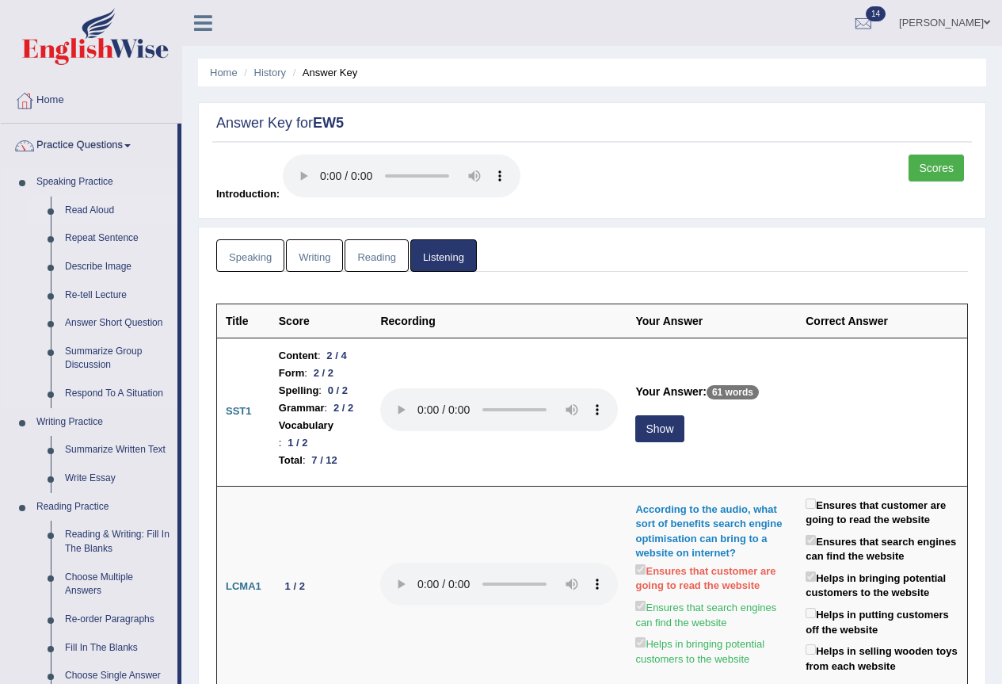
click at [71, 208] on link "Read Aloud" at bounding box center [118, 210] width 120 height 29
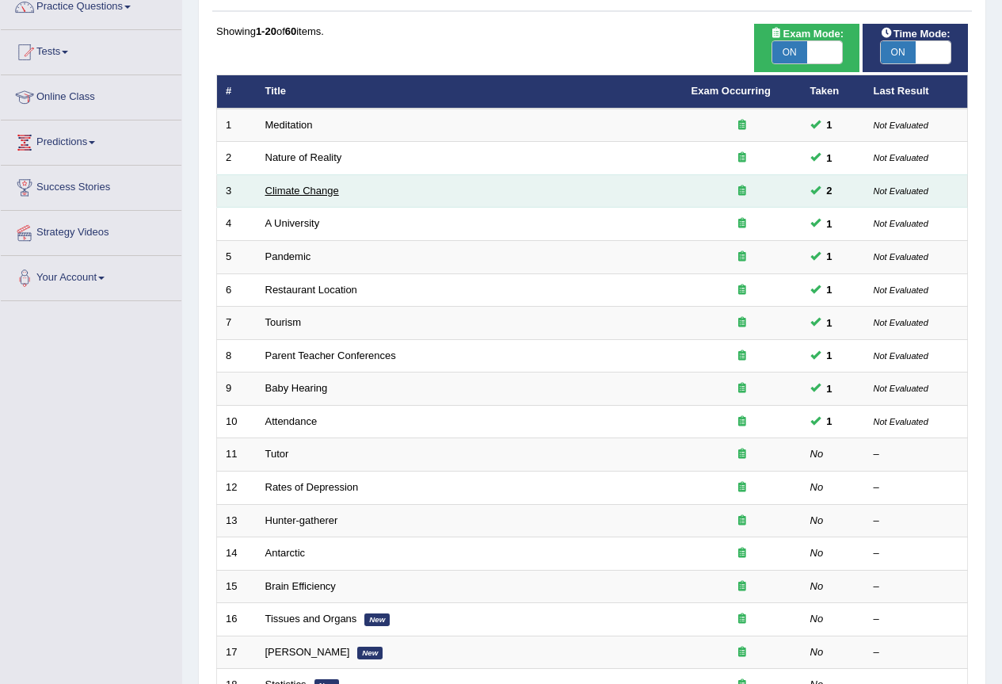
scroll to position [317, 0]
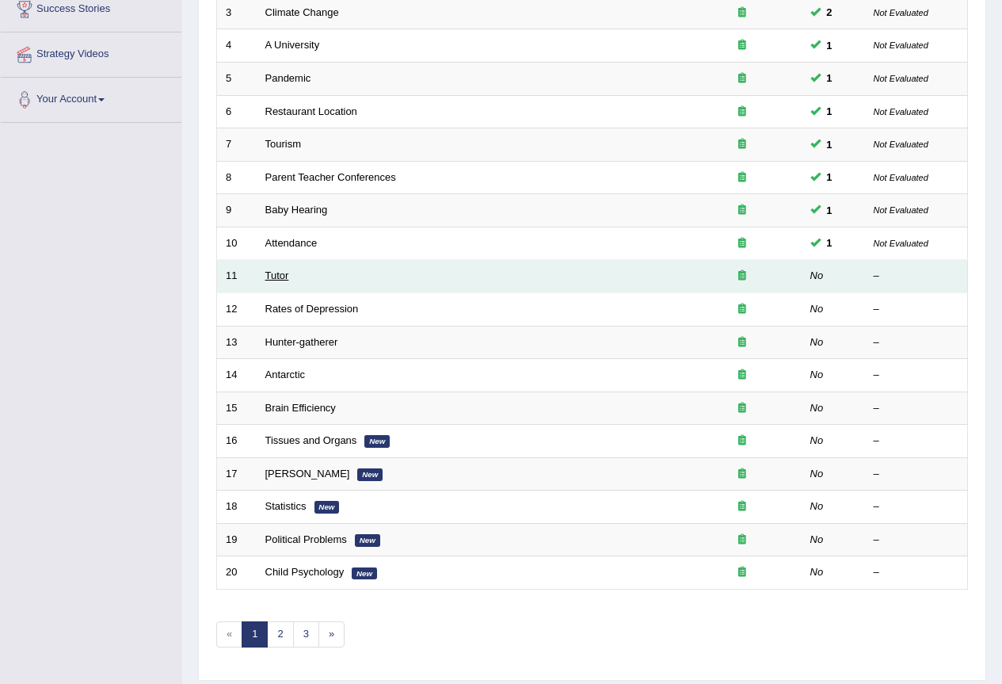
click at [284, 274] on link "Tutor" at bounding box center [277, 275] width 24 height 12
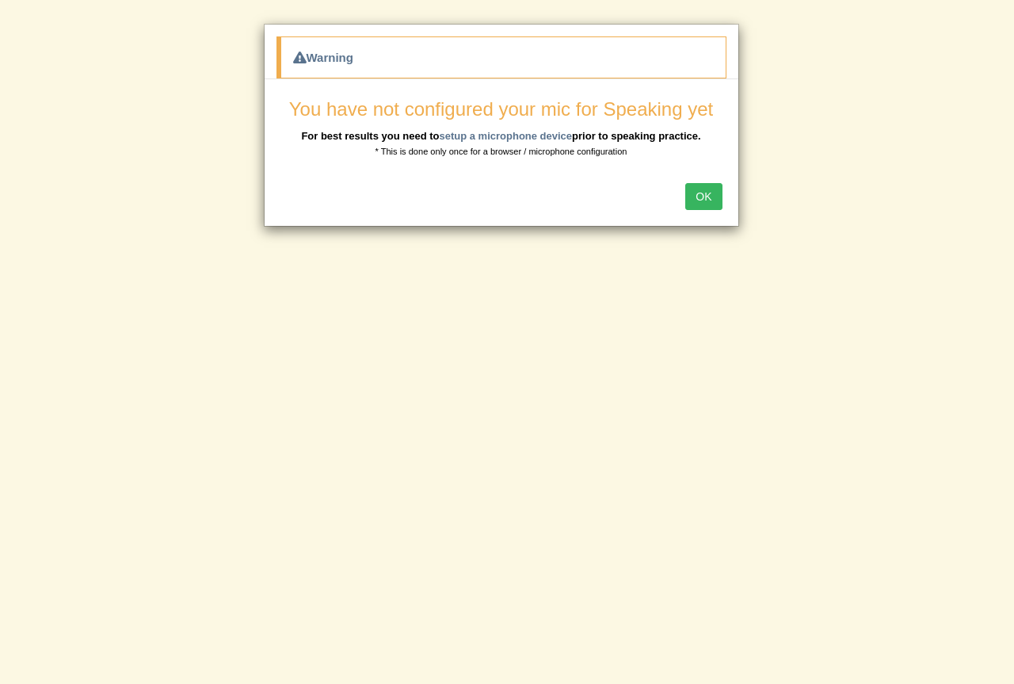
click at [704, 196] on button "OK" at bounding box center [703, 196] width 36 height 27
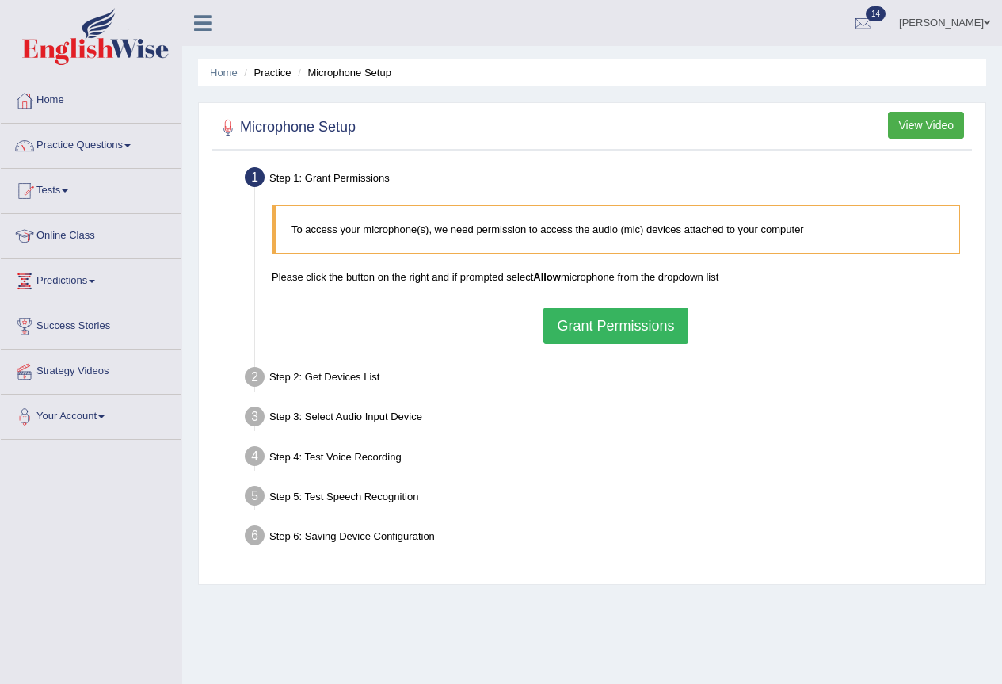
click at [596, 324] on button "Grant Permissions" at bounding box center [616, 325] width 144 height 36
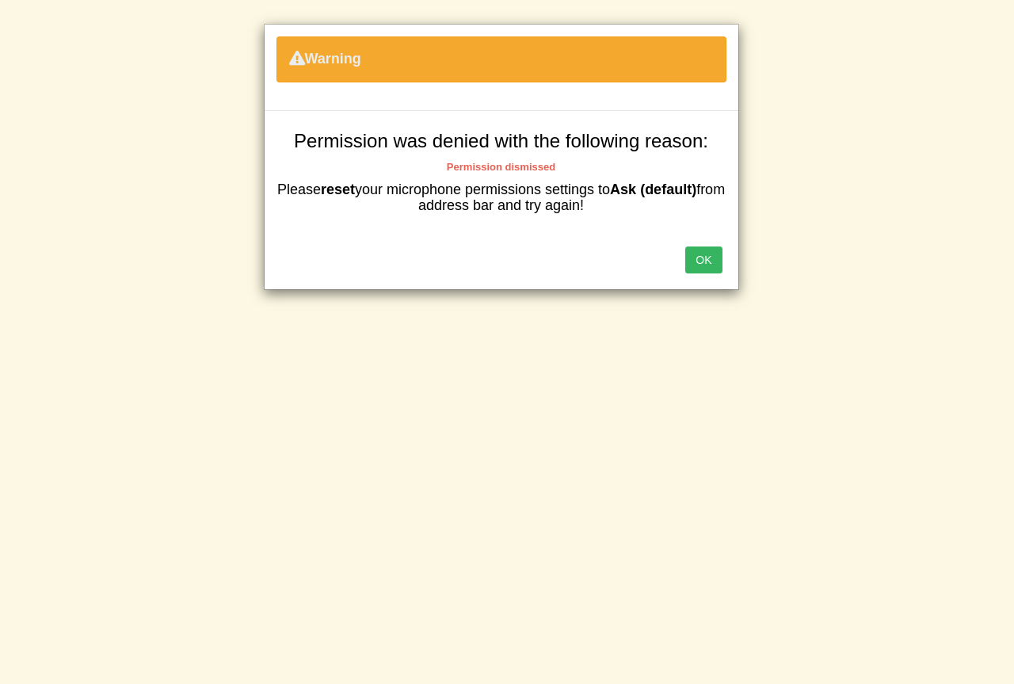
click at [698, 261] on button "OK" at bounding box center [703, 259] width 36 height 27
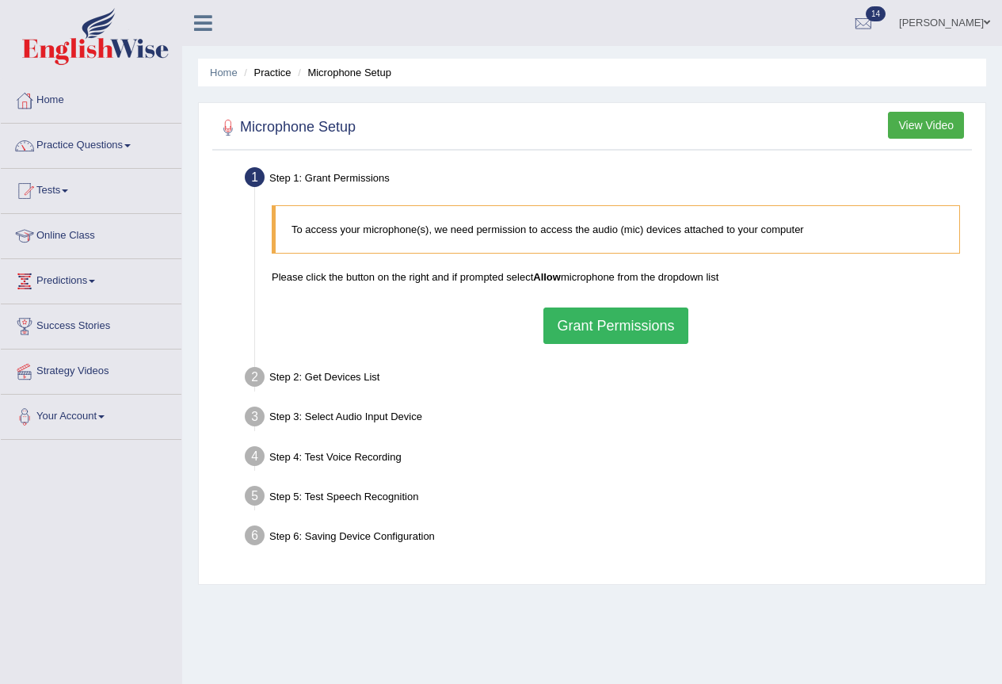
click at [577, 327] on button "Grant Permissions" at bounding box center [616, 325] width 144 height 36
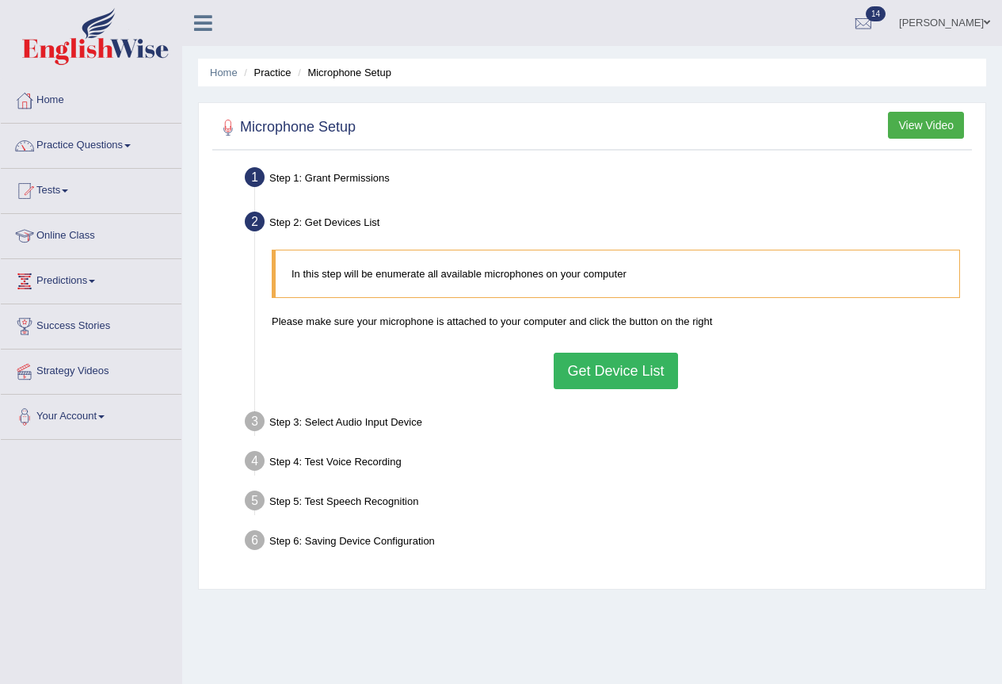
click at [635, 371] on button "Get Device List" at bounding box center [616, 371] width 124 height 36
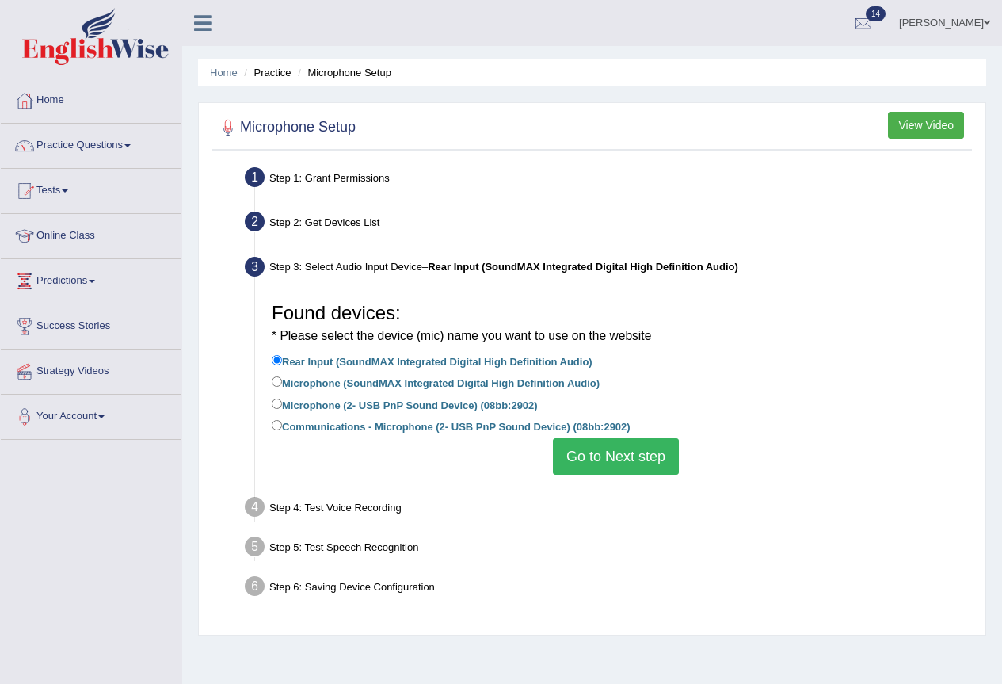
click at [628, 449] on button "Go to Next step" at bounding box center [616, 456] width 126 height 36
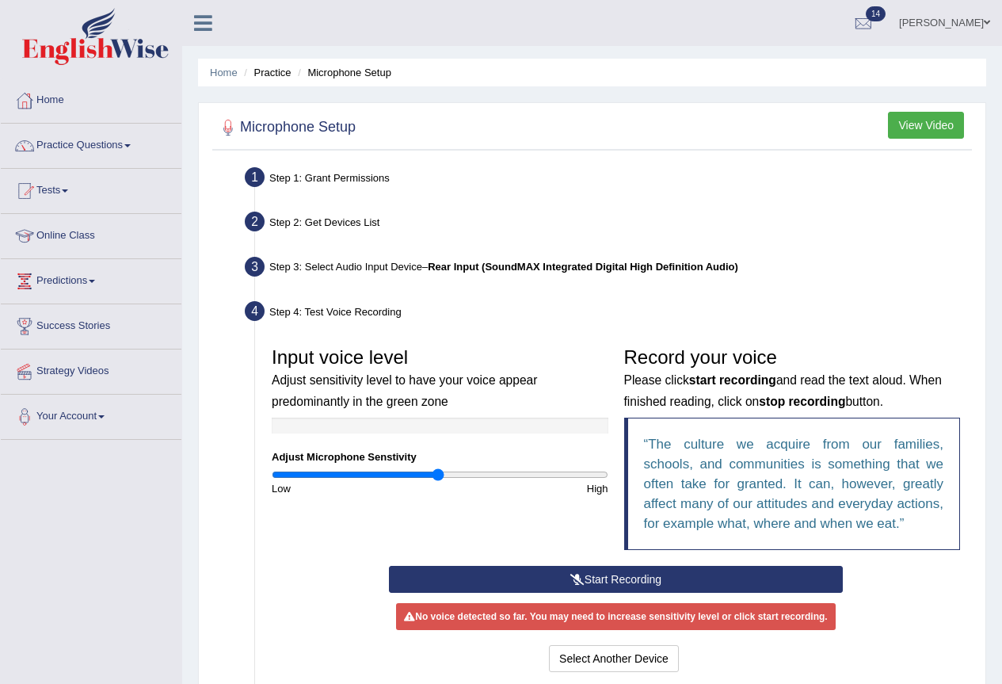
click at [693, 570] on button "Start Recording" at bounding box center [616, 579] width 454 height 27
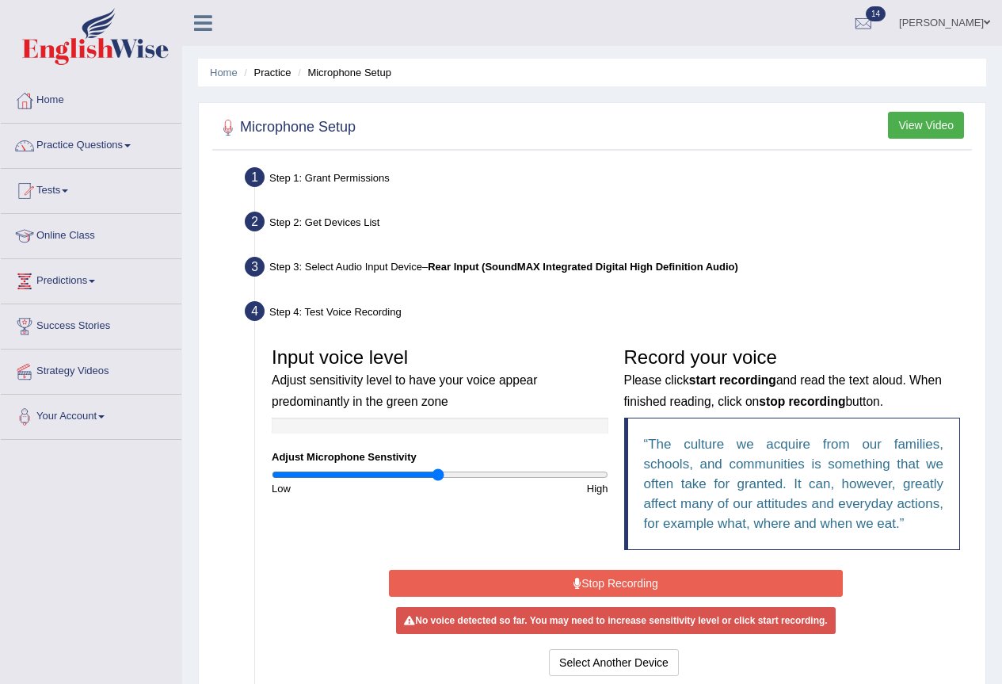
click at [704, 580] on button "Stop Recording" at bounding box center [616, 583] width 454 height 27
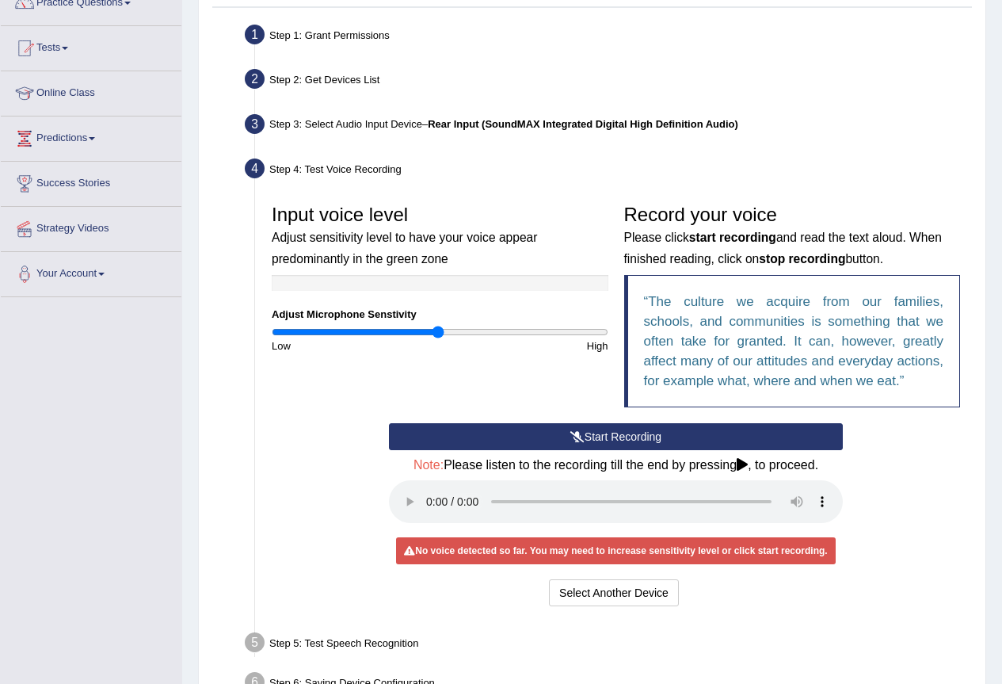
scroll to position [158, 0]
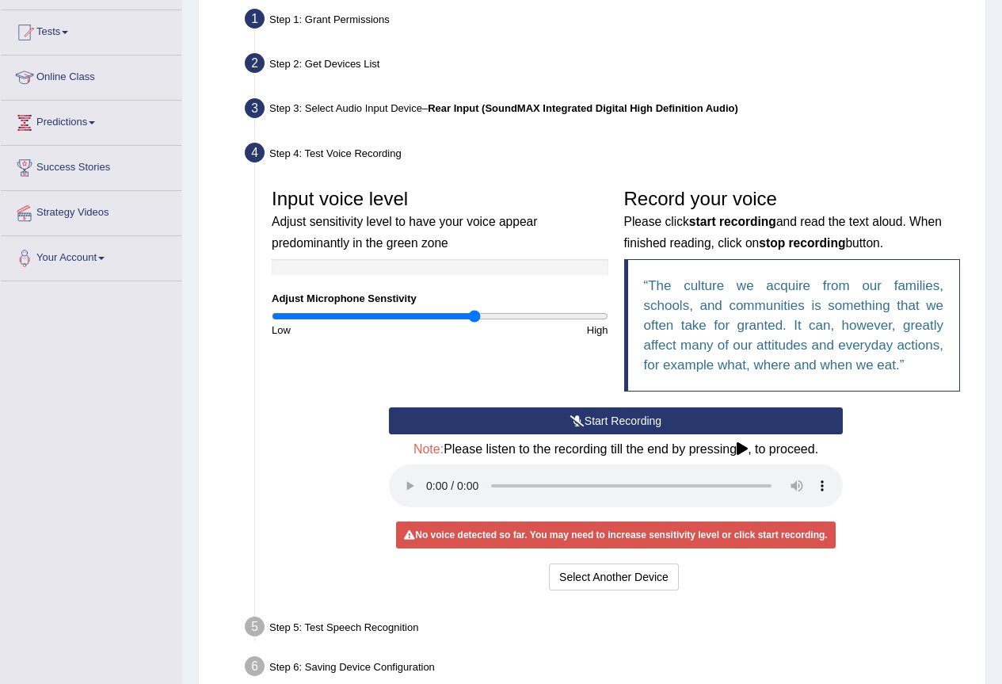
drag, startPoint x: 432, startPoint y: 317, endPoint x: 475, endPoint y: 316, distance: 43.6
click at [475, 316] on input "range" at bounding box center [440, 316] width 337 height 13
drag, startPoint x: 475, startPoint y: 316, endPoint x: 513, endPoint y: 316, distance: 38.0
type input "1.46"
click at [513, 316] on input "range" at bounding box center [440, 316] width 337 height 13
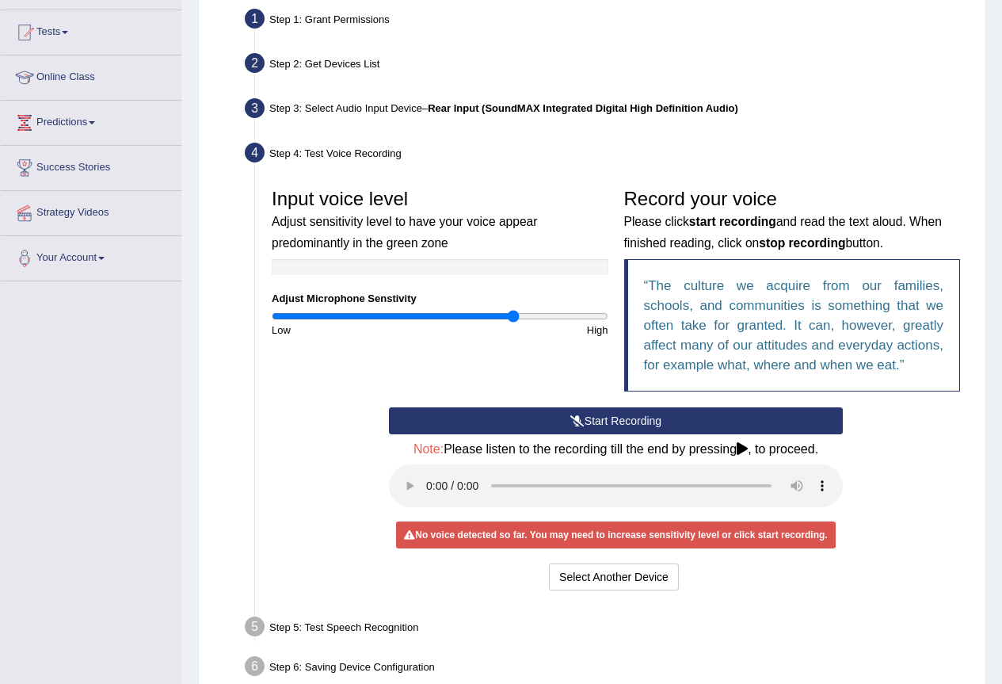
click at [635, 422] on button "Start Recording" at bounding box center [616, 420] width 454 height 27
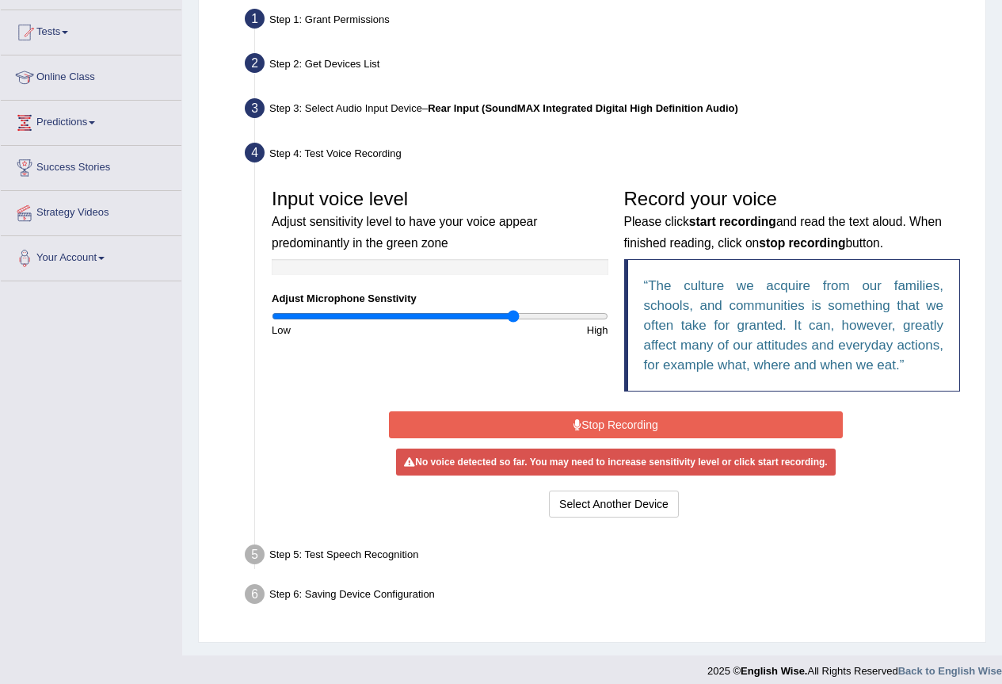
click at [712, 428] on button "Stop Recording" at bounding box center [616, 424] width 454 height 27
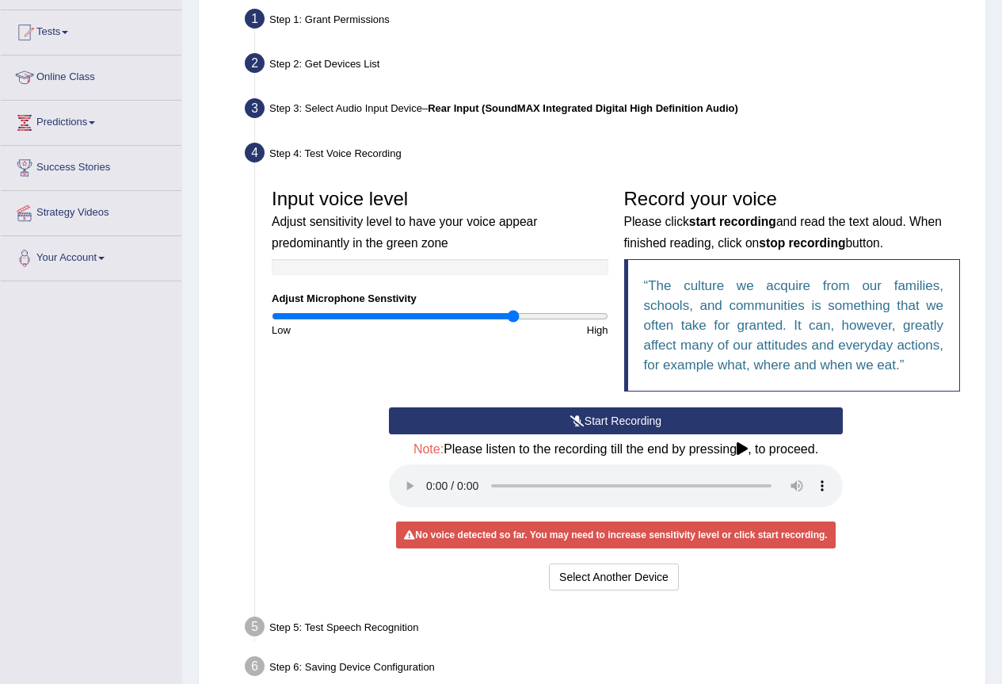
click at [566, 411] on button "Start Recording" at bounding box center [616, 420] width 454 height 27
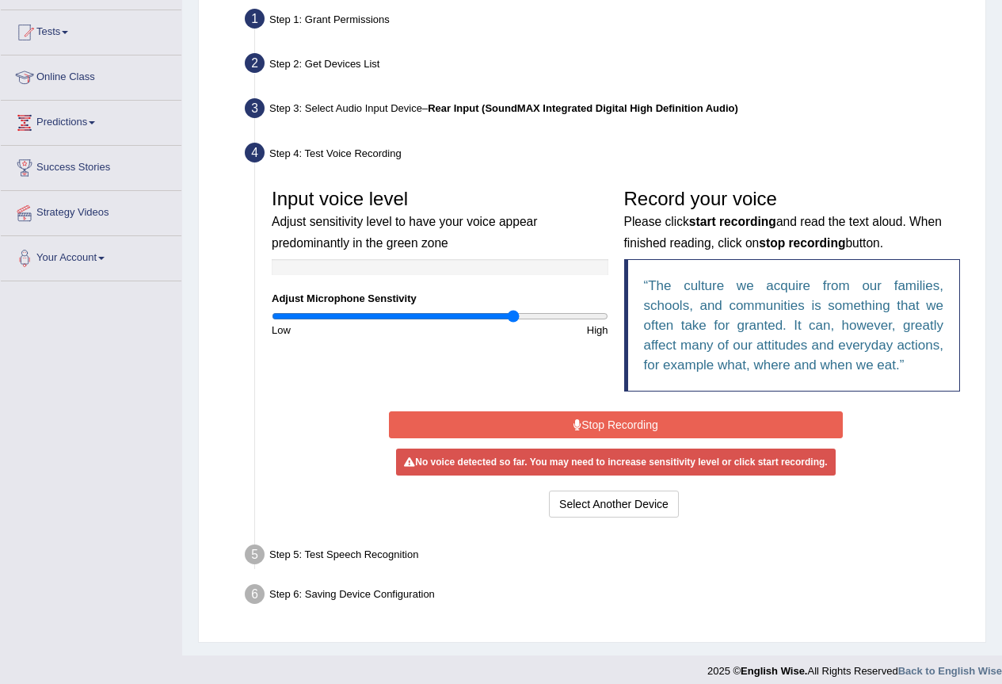
click at [609, 418] on button "Stop Recording" at bounding box center [616, 424] width 454 height 27
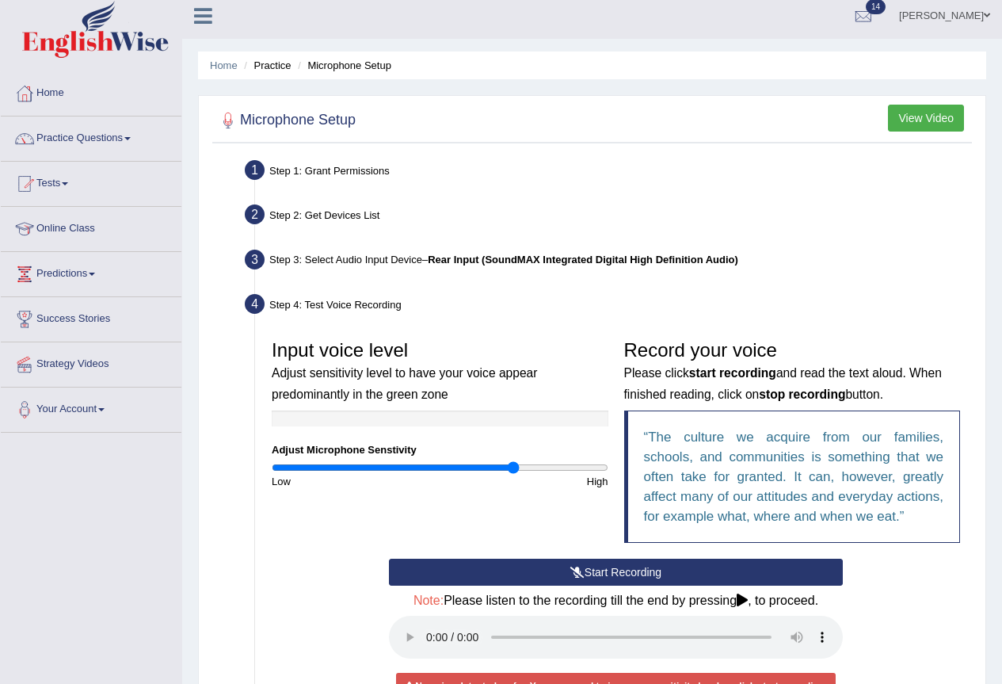
scroll to position [0, 0]
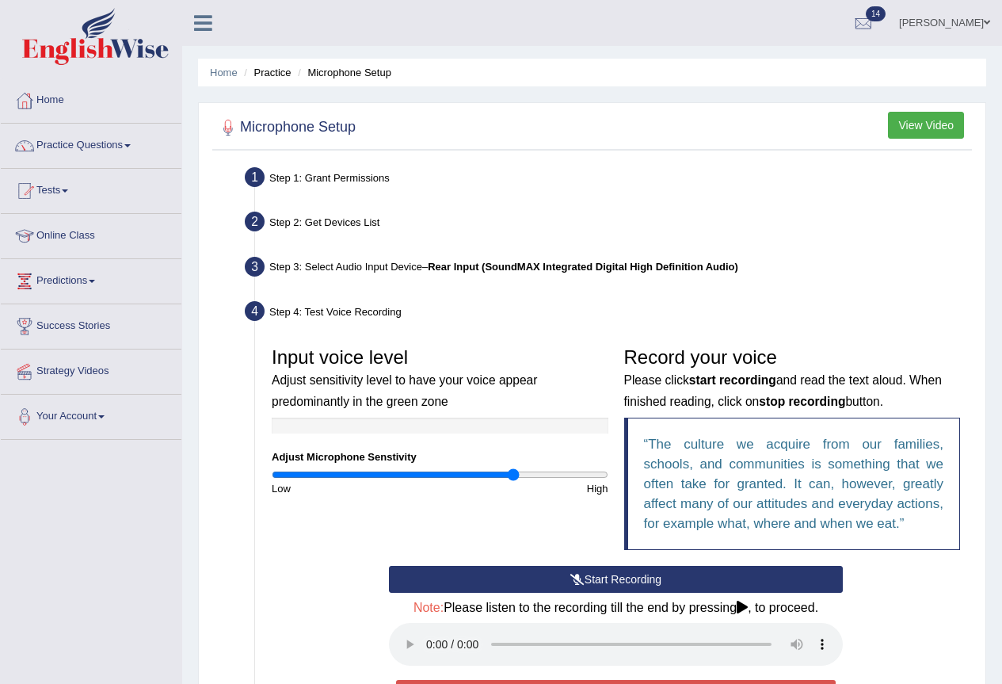
drag, startPoint x: 112, startPoint y: 10, endPoint x: 773, endPoint y: 345, distance: 740.6
click at [773, 345] on div "Record your voice Please click start recording and read the text aloud. When fi…" at bounding box center [792, 452] width 353 height 227
click at [969, 17] on link "Annifred Onaghise" at bounding box center [944, 20] width 115 height 41
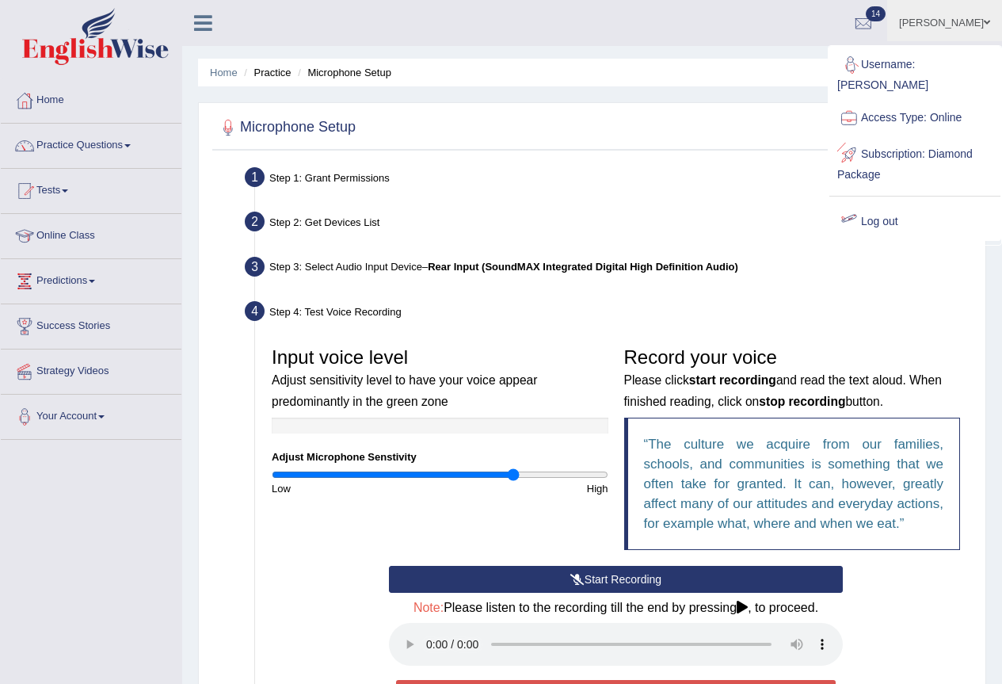
click at [865, 223] on link "Log out" at bounding box center [915, 222] width 171 height 36
